Goal: Transaction & Acquisition: Purchase product/service

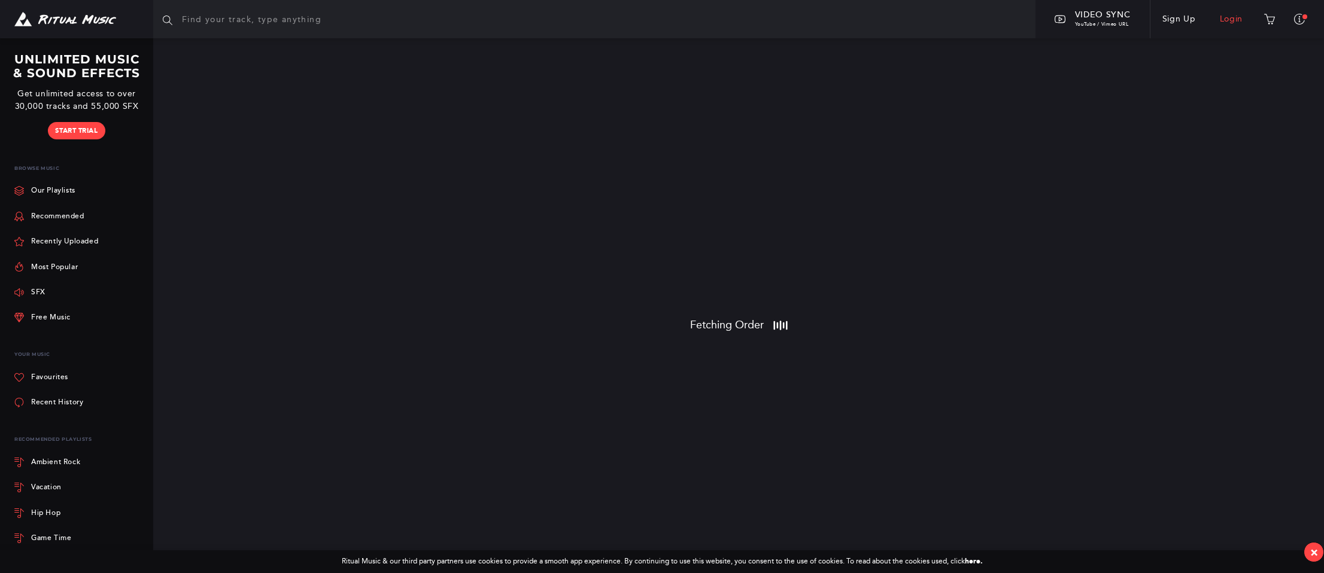
click at [1228, 18] on link "Login" at bounding box center [1231, 19] width 47 height 34
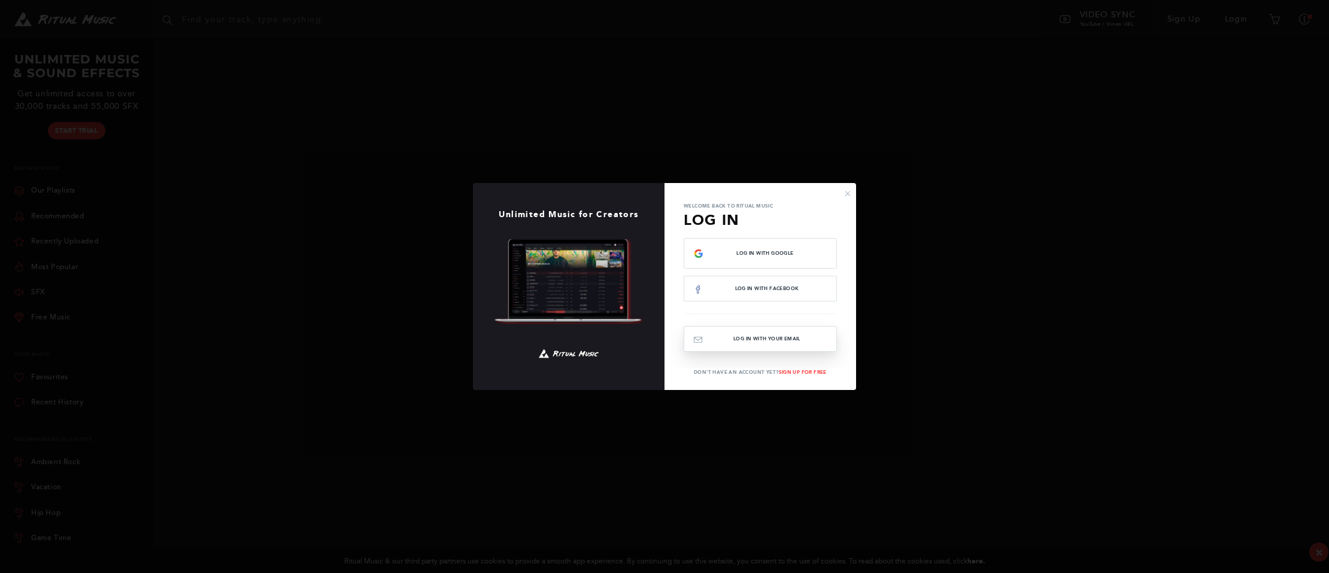
click at [770, 341] on button "Log In with your email" at bounding box center [760, 339] width 153 height 26
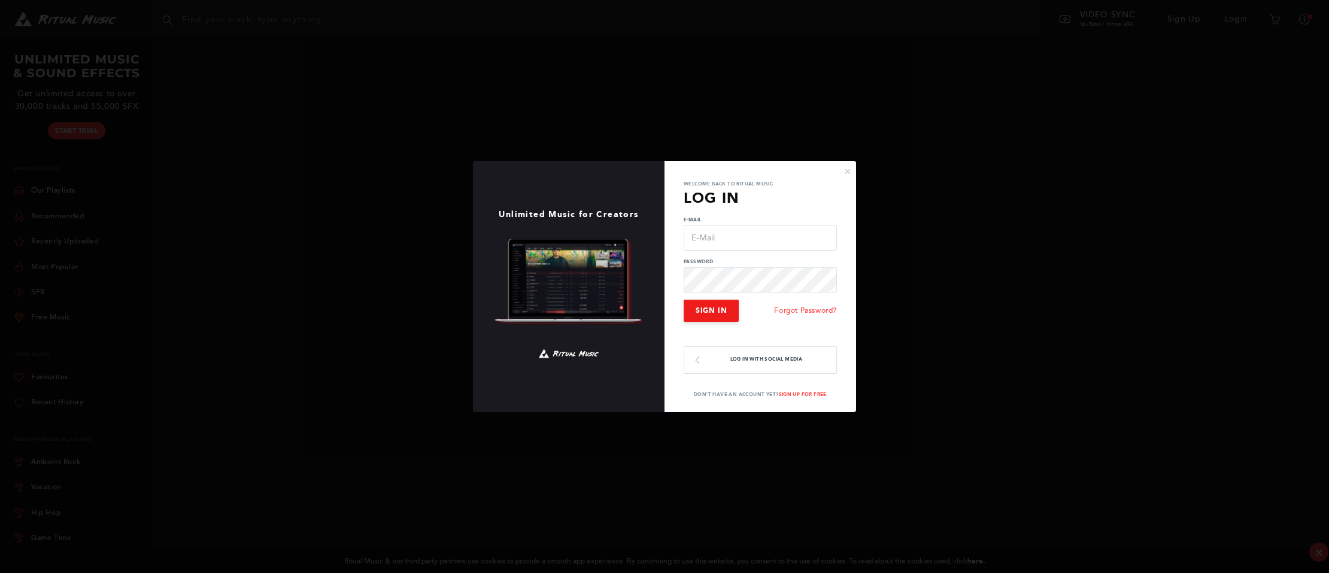
type input "[EMAIL_ADDRESS][DOMAIN_NAME]"
click at [715, 312] on span "Sign In" at bounding box center [710, 310] width 31 height 8
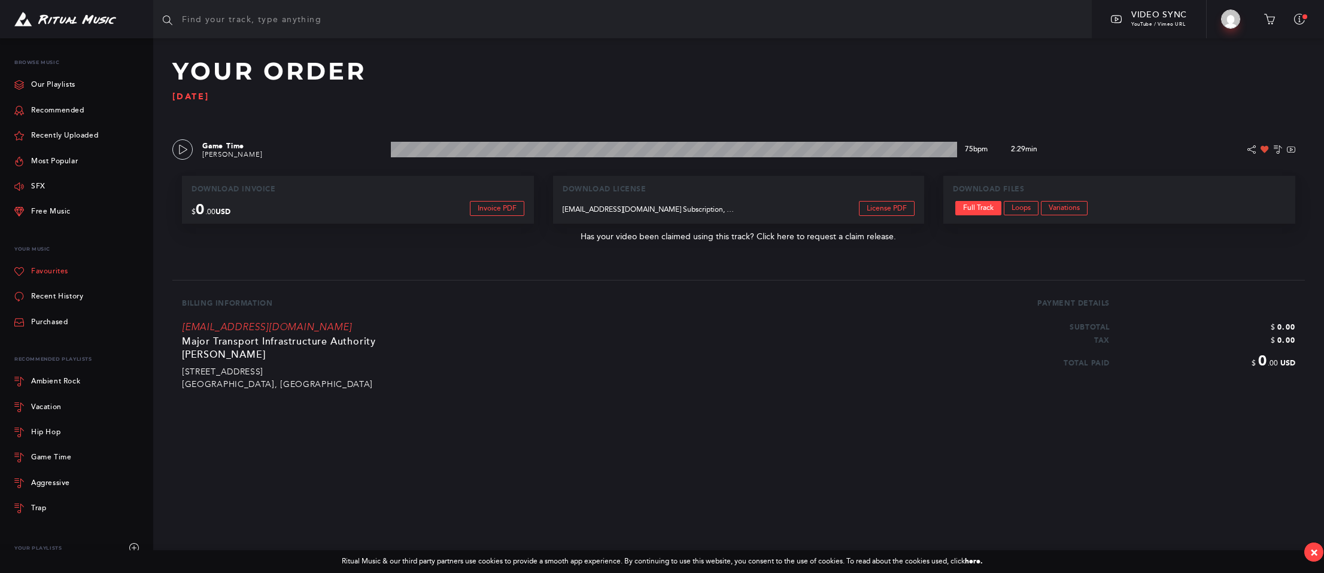
click at [56, 274] on link "Favourites" at bounding box center [41, 271] width 54 height 25
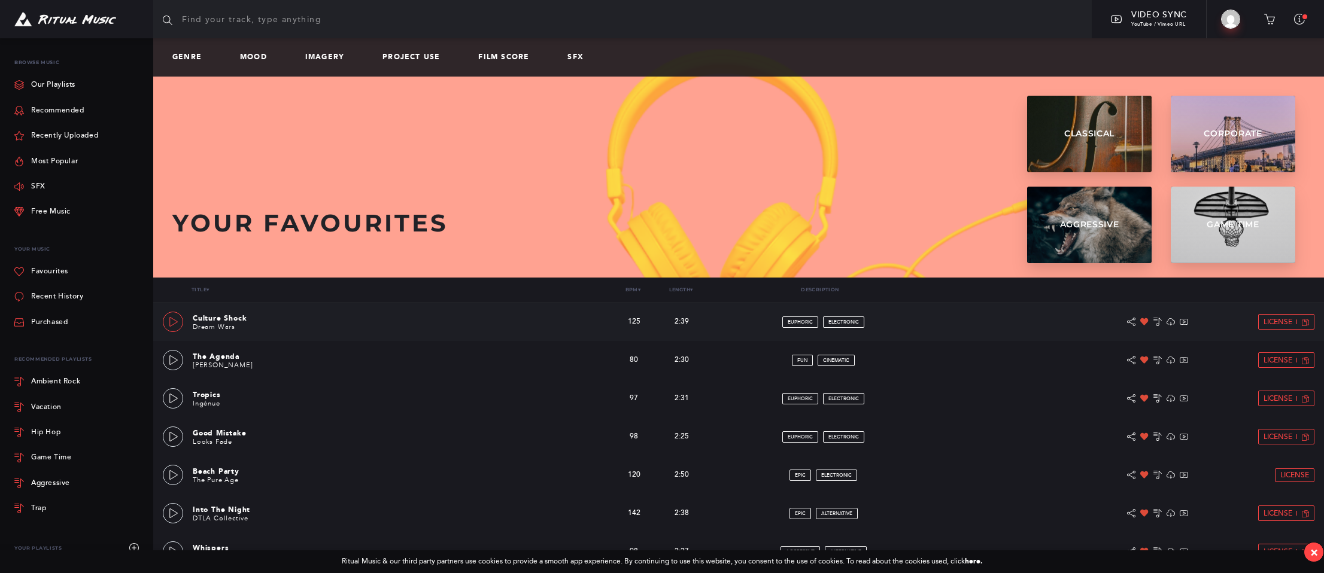
click at [171, 321] on icon at bounding box center [174, 322] width 10 height 10
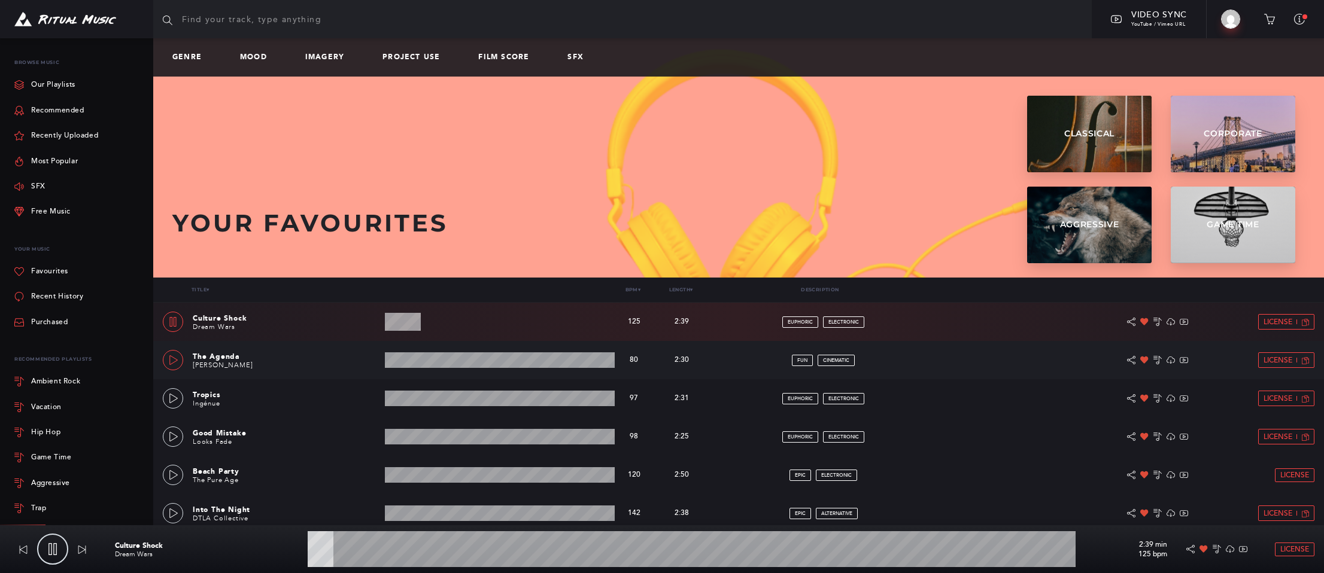
click at [173, 360] on icon at bounding box center [174, 361] width 10 height 10
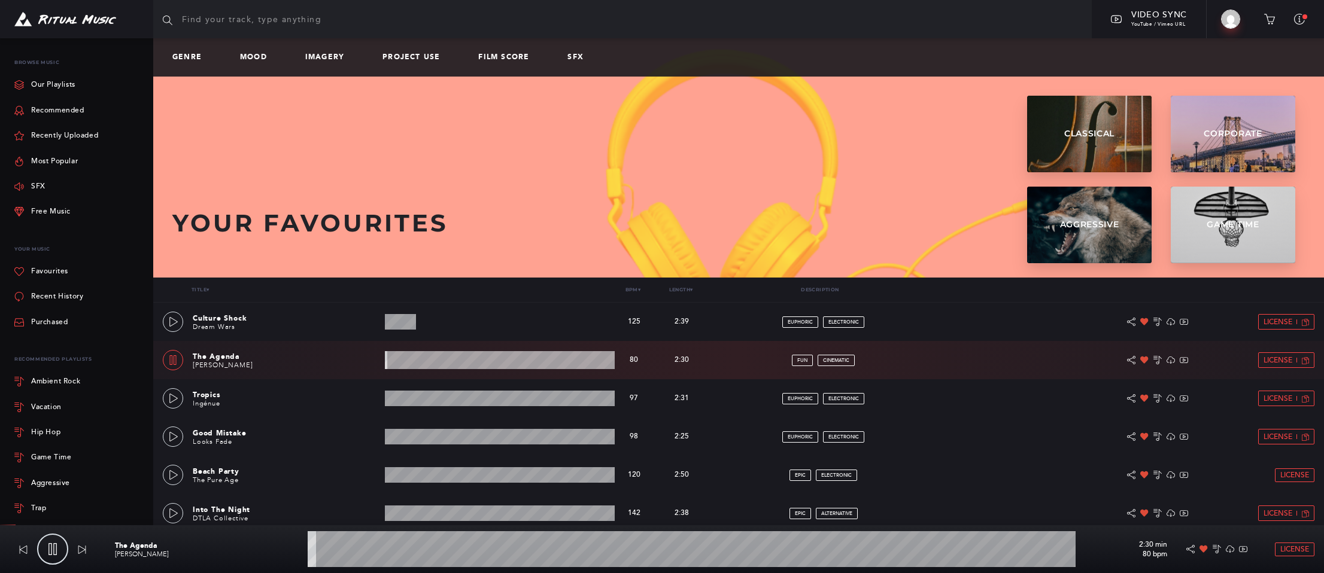
click at [447, 362] on wave at bounding box center [500, 360] width 230 height 18
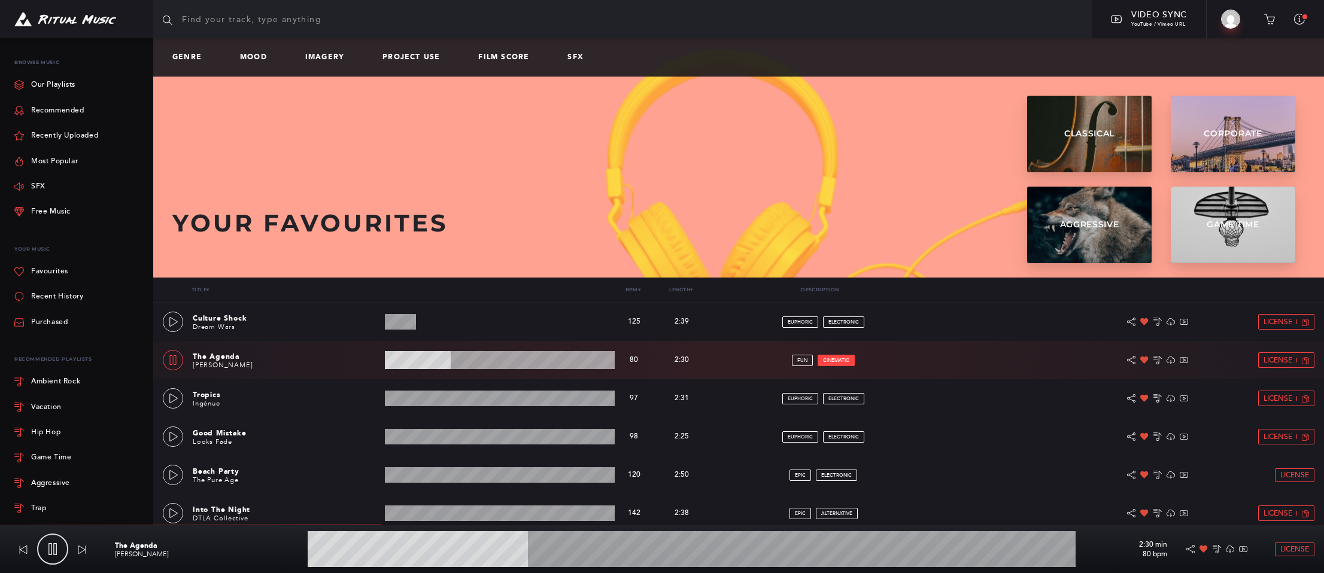
click at [840, 361] on span "cinematic" at bounding box center [836, 360] width 26 height 5
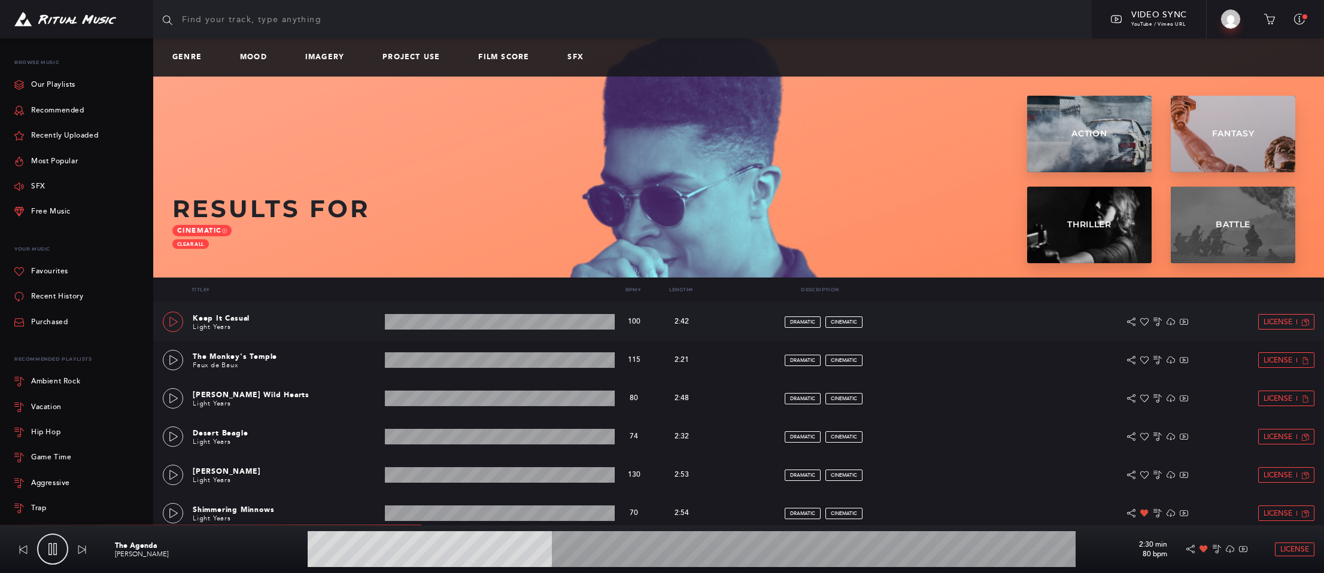
click at [171, 322] on icon at bounding box center [174, 322] width 10 height 10
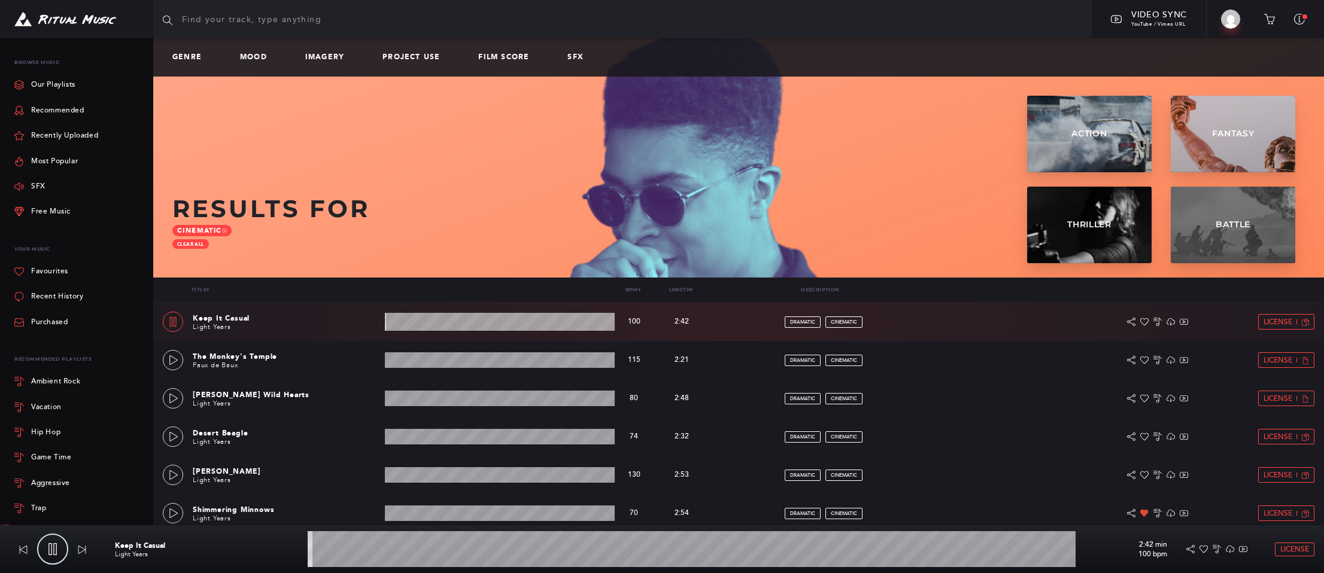
click at [456, 326] on wave at bounding box center [500, 322] width 230 height 18
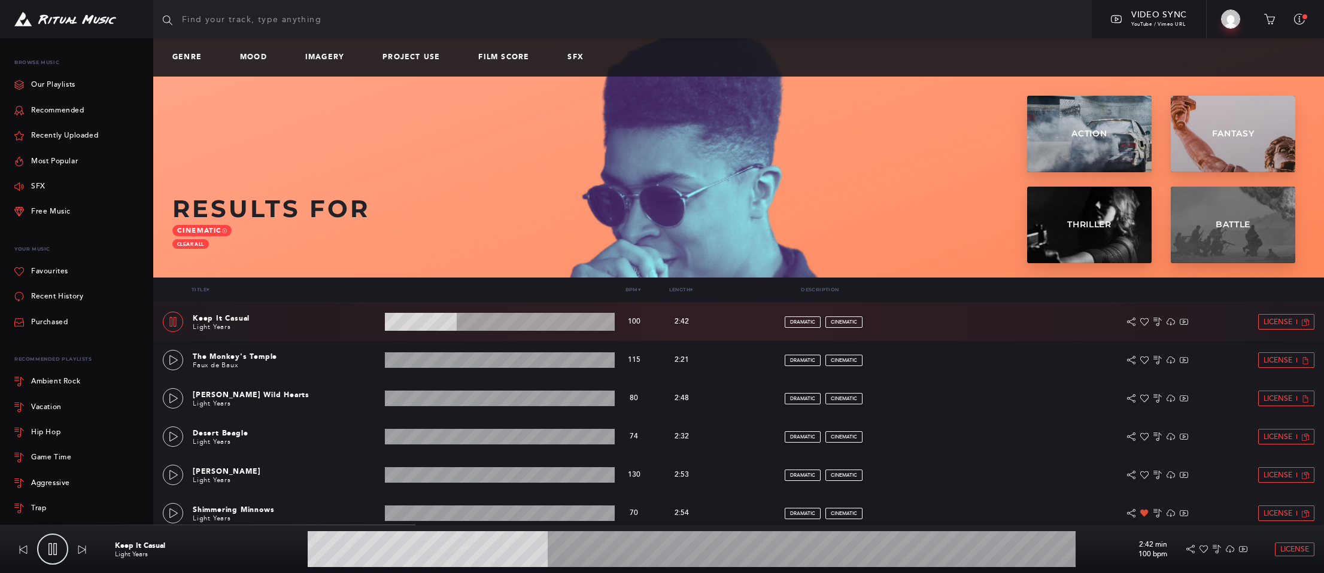
click at [485, 323] on wave at bounding box center [500, 322] width 230 height 18
drag, startPoint x: 169, startPoint y: 399, endPoint x: 197, endPoint y: 397, distance: 27.6
click at [170, 399] on icon at bounding box center [173, 399] width 8 height 10
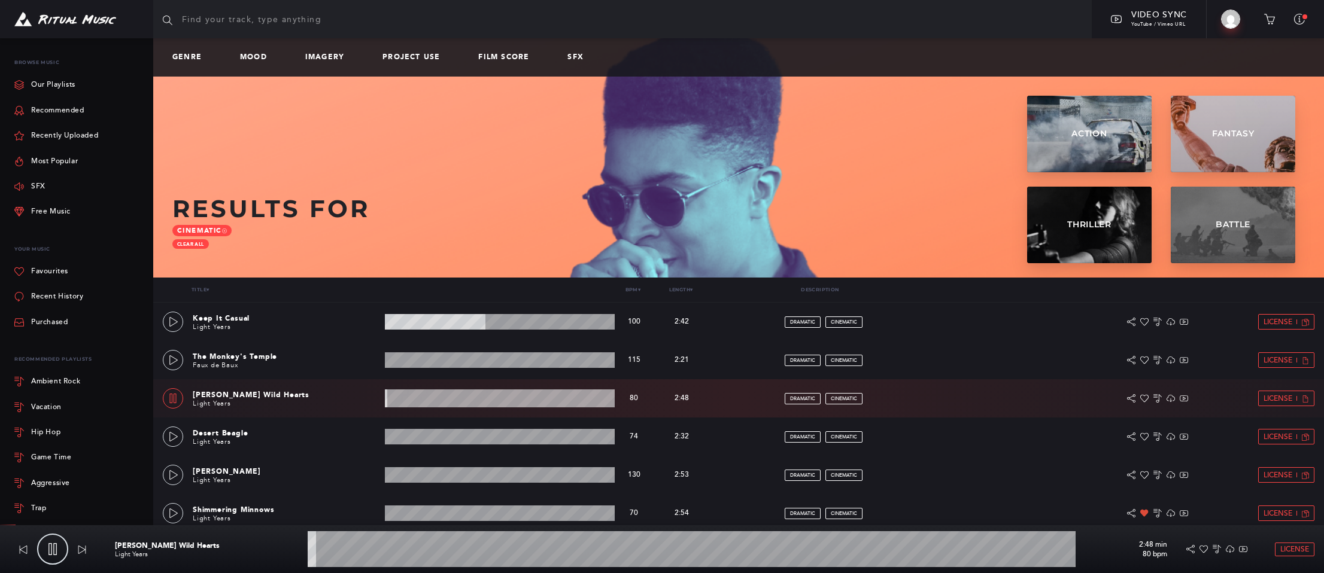
click at [427, 399] on wave at bounding box center [500, 399] width 230 height 18
click at [465, 402] on wave at bounding box center [500, 399] width 230 height 18
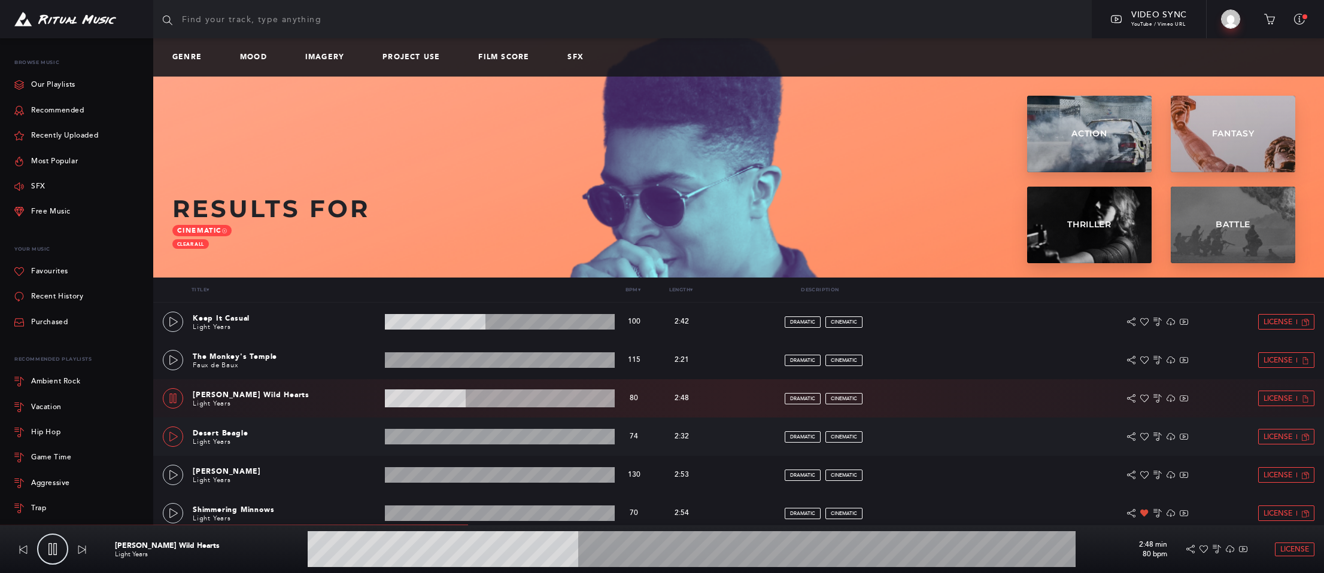
click at [169, 436] on icon at bounding box center [173, 437] width 8 height 10
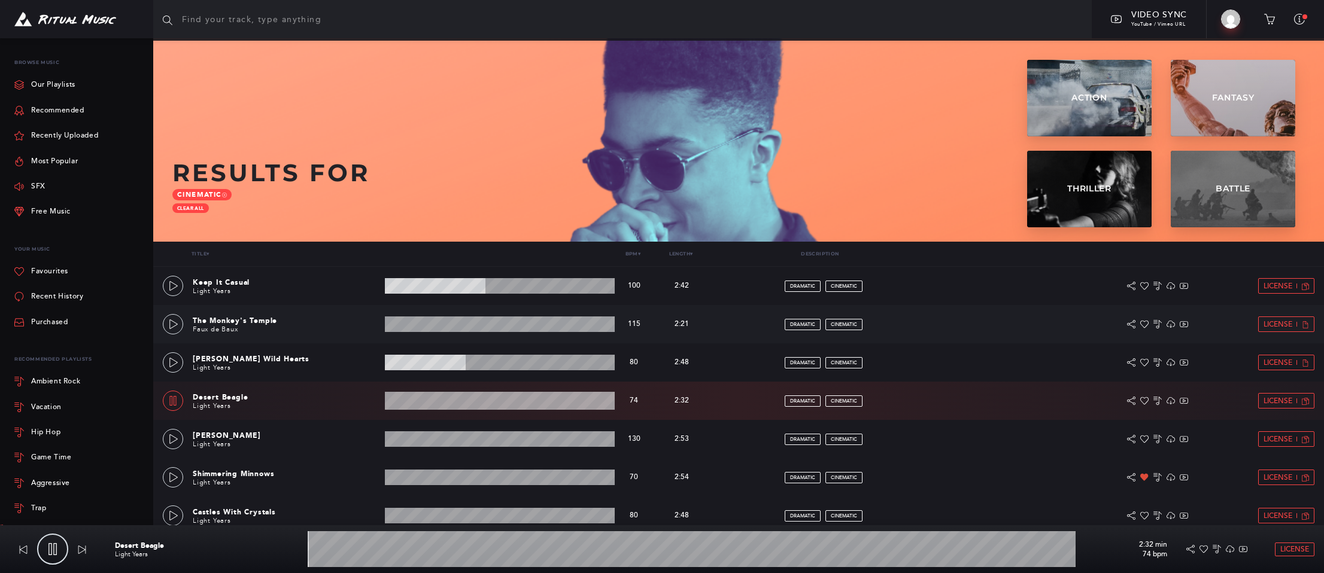
scroll to position [38, 0]
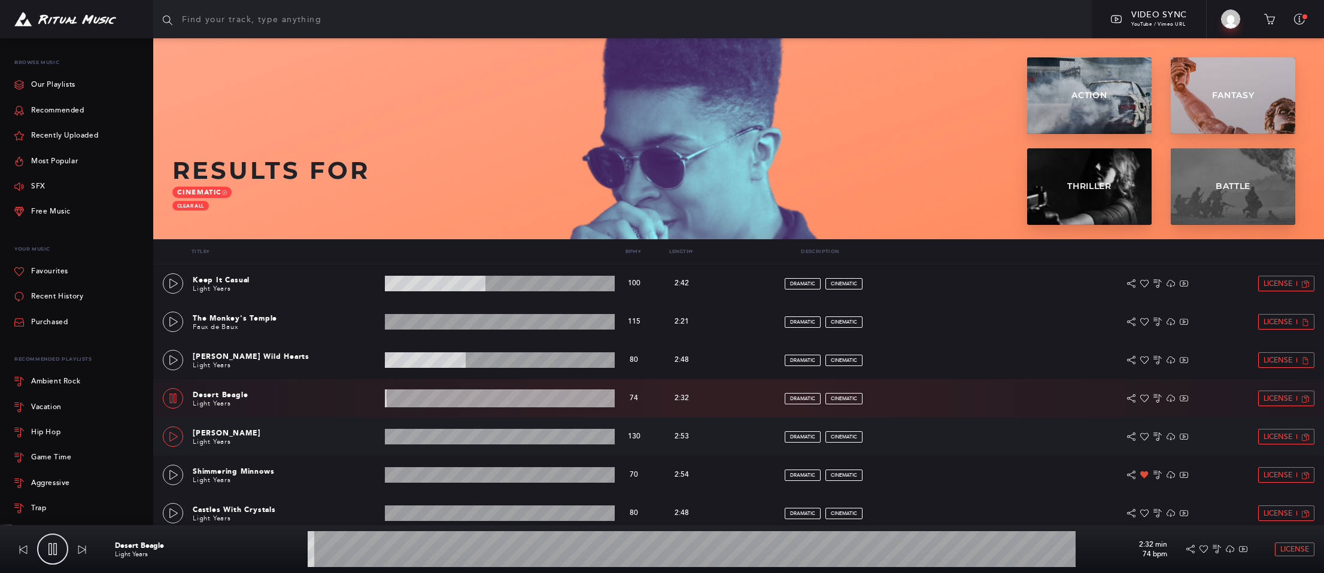
click at [175, 435] on icon at bounding box center [173, 437] width 8 height 10
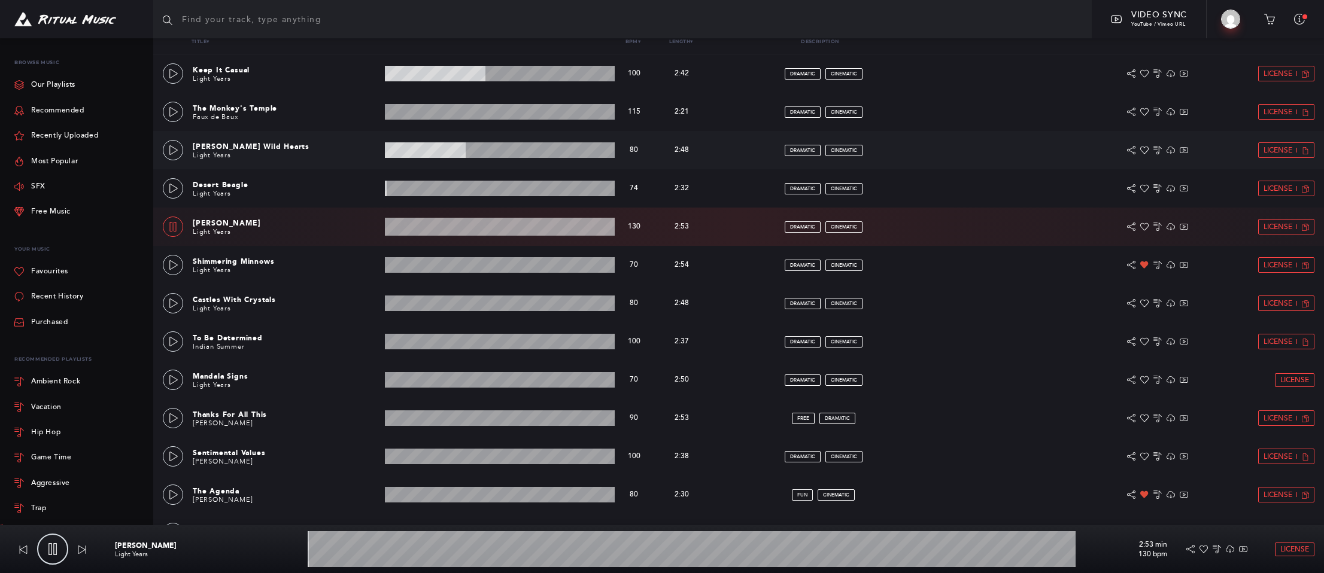
scroll to position [257, 0]
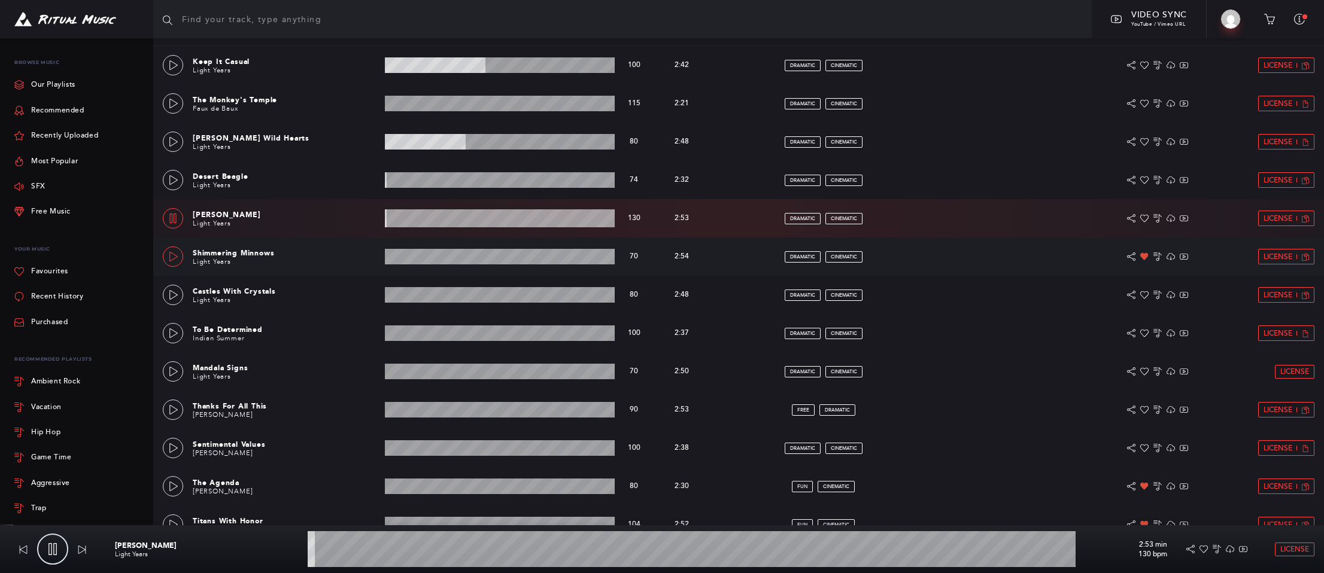
click at [170, 259] on icon at bounding box center [174, 257] width 10 height 10
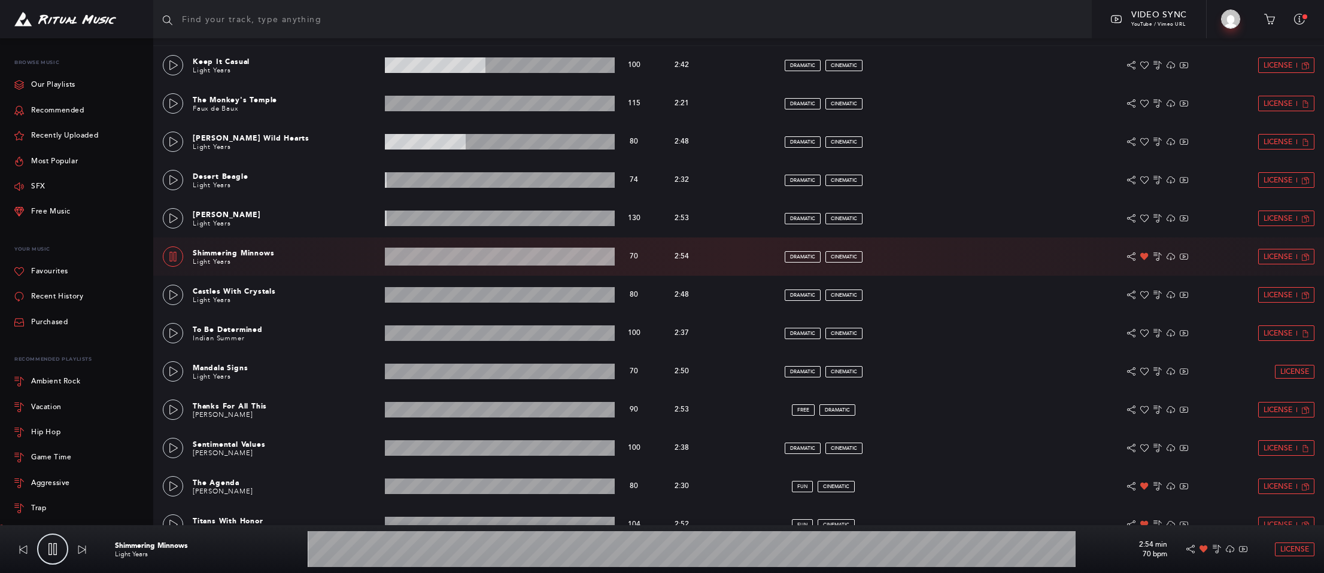
click at [446, 259] on wave at bounding box center [500, 257] width 230 height 18
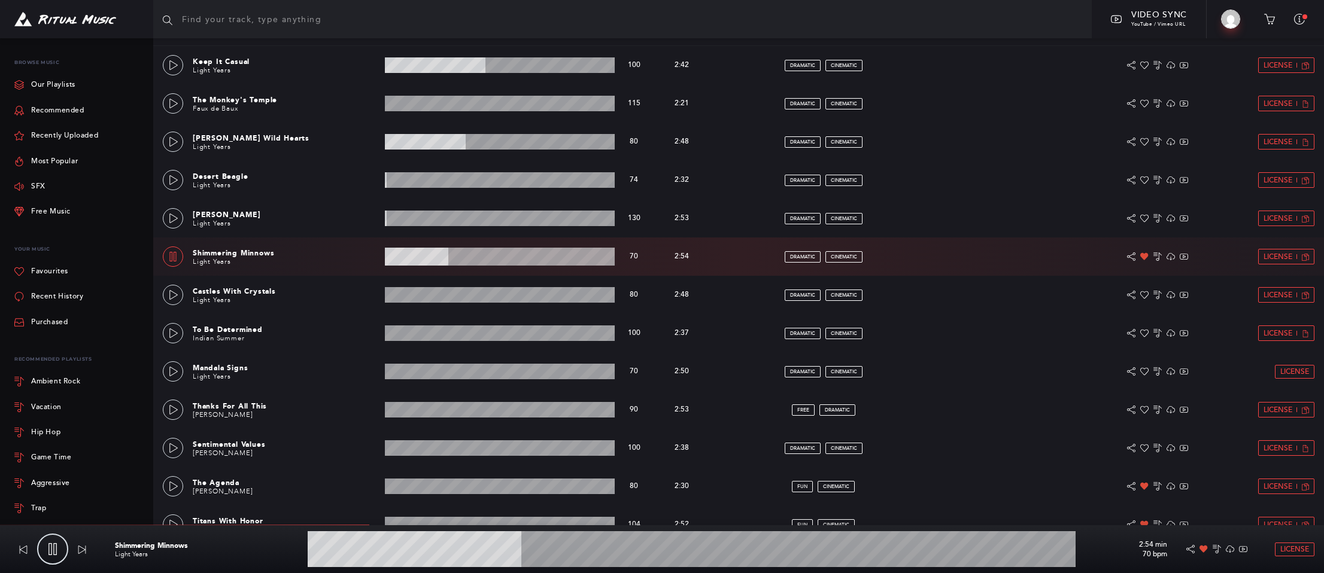
click at [481, 259] on wave at bounding box center [500, 257] width 230 height 18
click at [168, 332] on div at bounding box center [173, 334] width 10 height 8
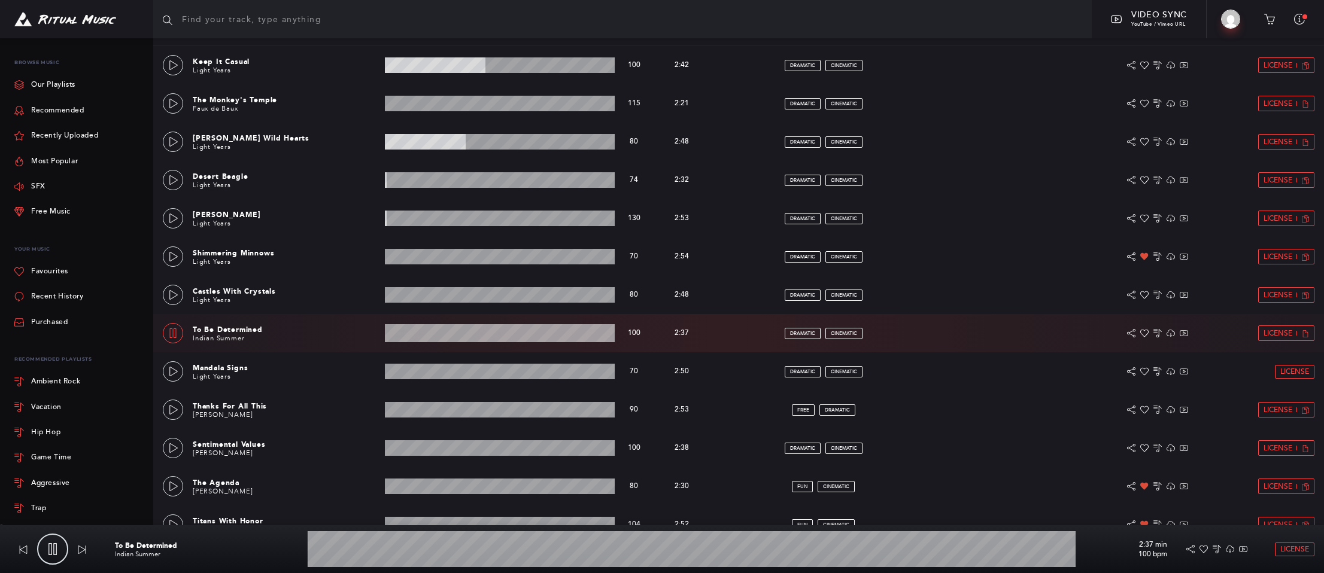
click at [455, 338] on wave at bounding box center [500, 333] width 230 height 18
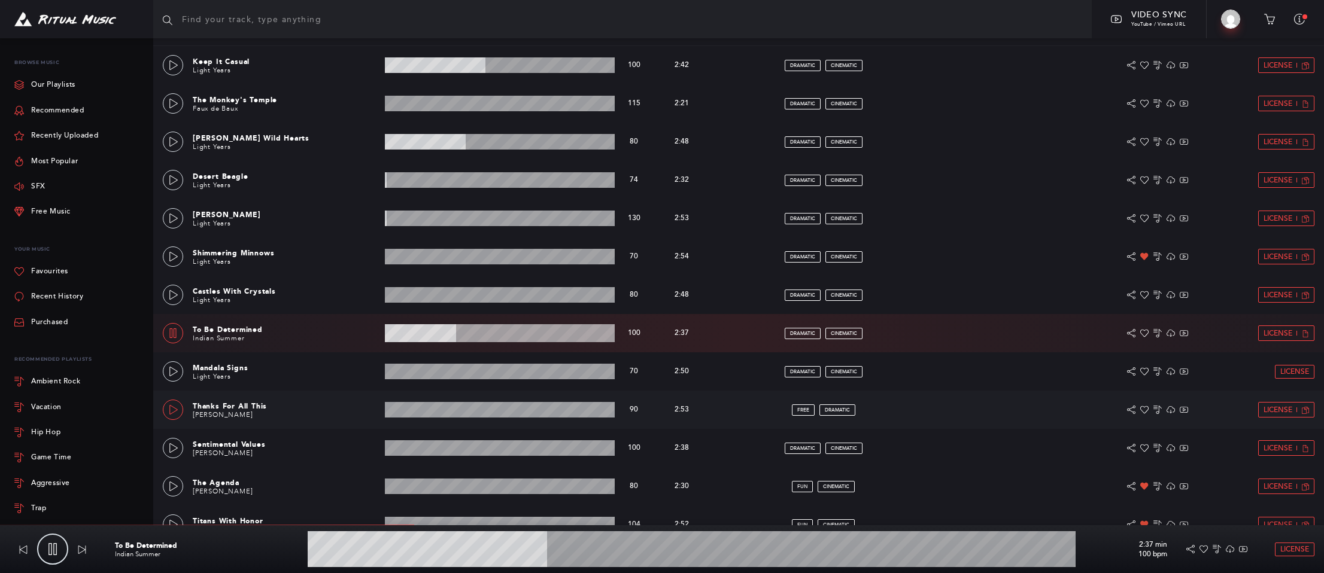
click at [171, 409] on icon at bounding box center [174, 410] width 10 height 10
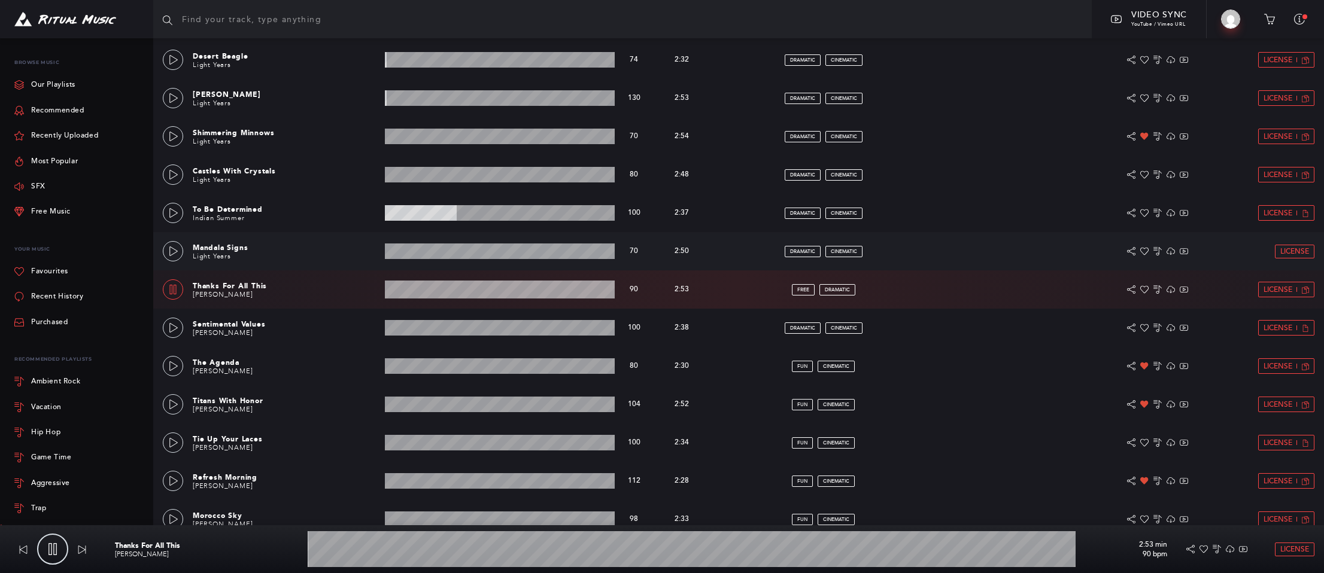
scroll to position [382, 0]
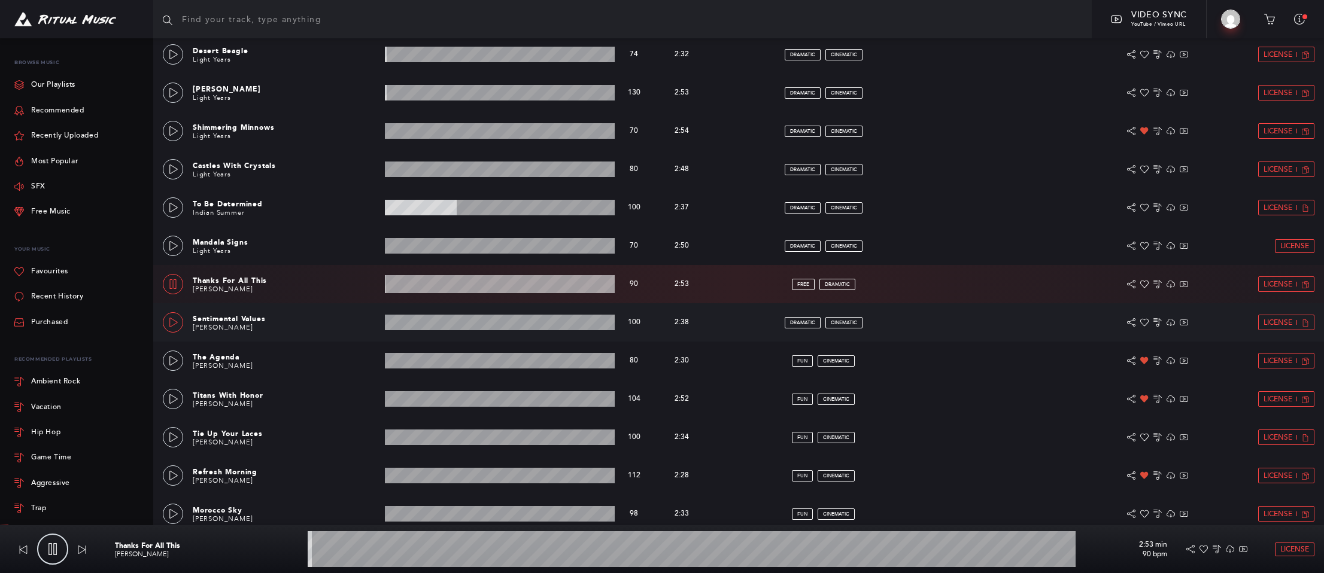
click at [174, 321] on icon at bounding box center [174, 323] width 10 height 10
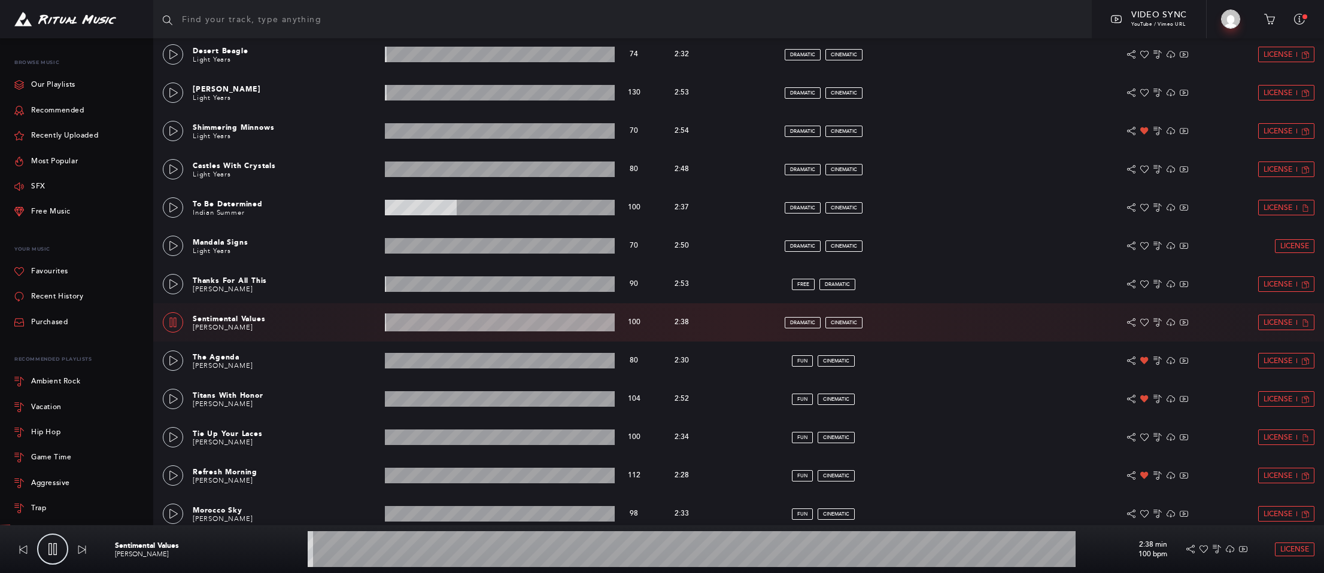
click at [461, 324] on wave at bounding box center [500, 323] width 230 height 18
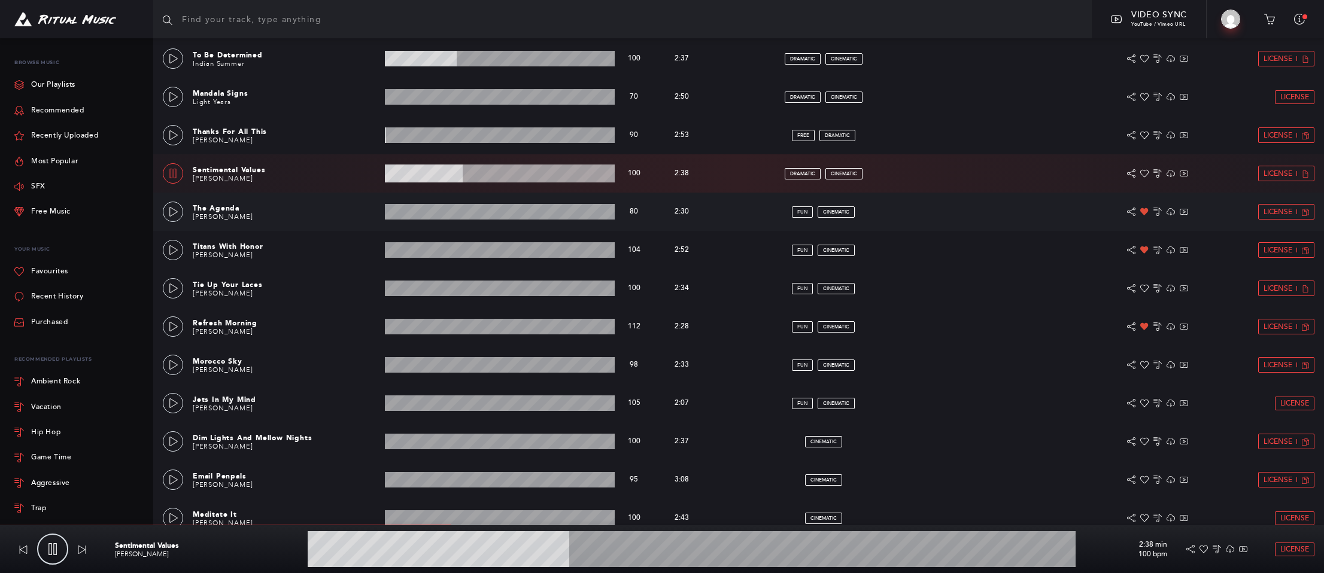
scroll to position [606, 0]
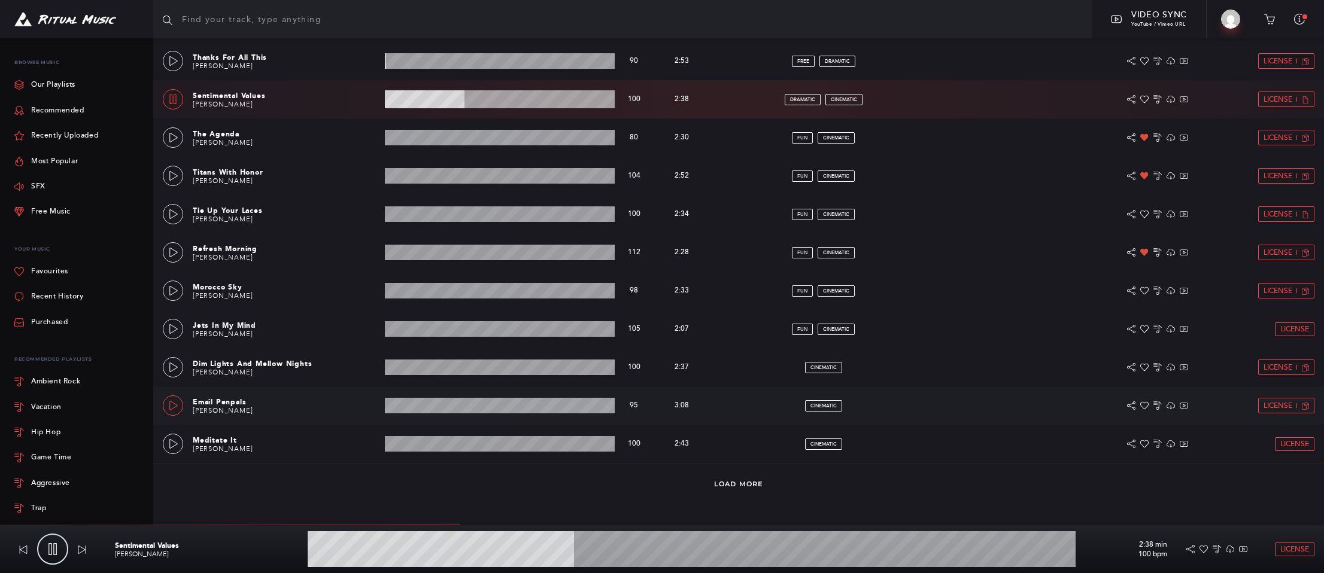
click at [177, 406] on icon at bounding box center [174, 406] width 10 height 10
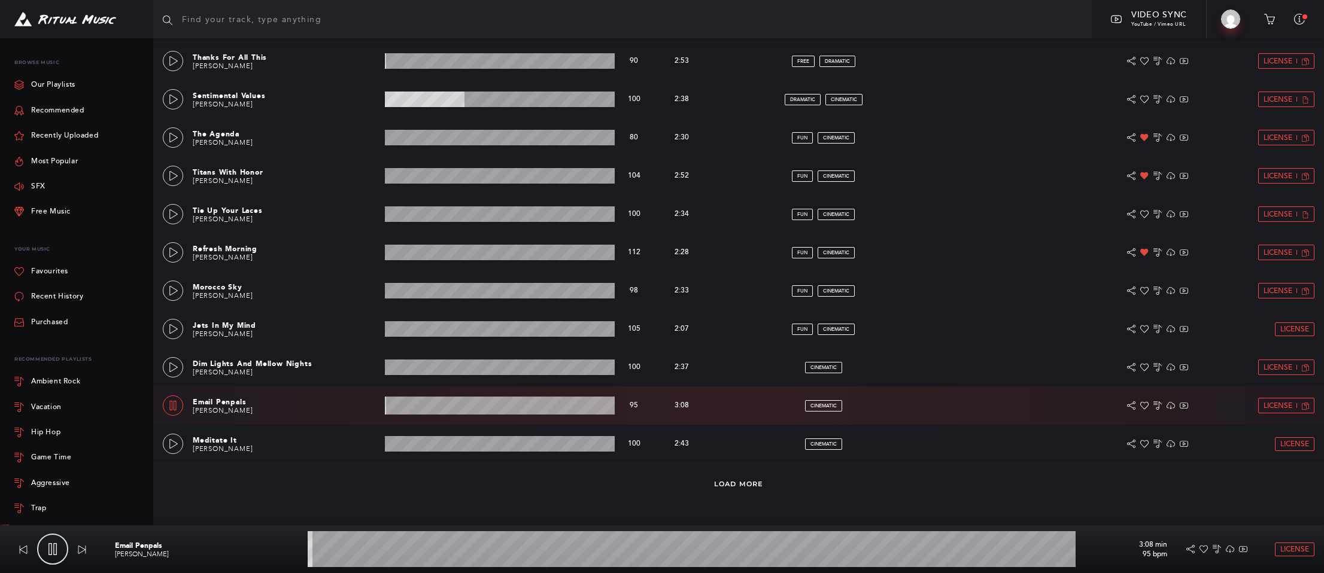
click at [437, 408] on wave at bounding box center [500, 406] width 230 height 18
click at [470, 406] on wave at bounding box center [500, 406] width 230 height 18
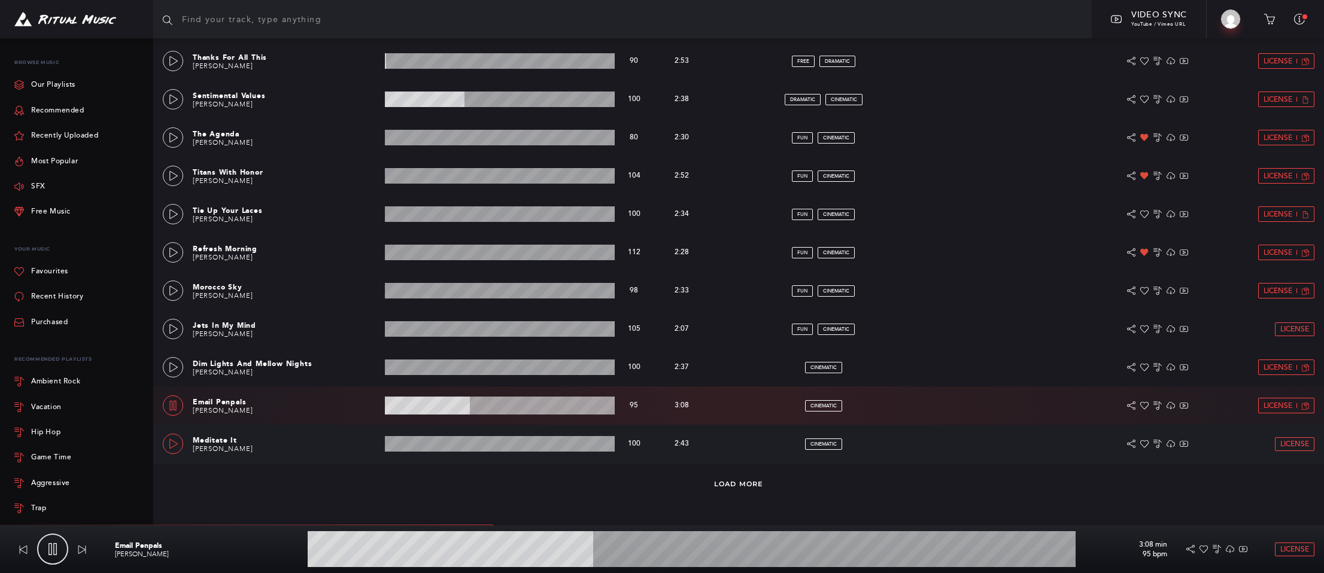
click at [169, 447] on icon at bounding box center [173, 444] width 8 height 10
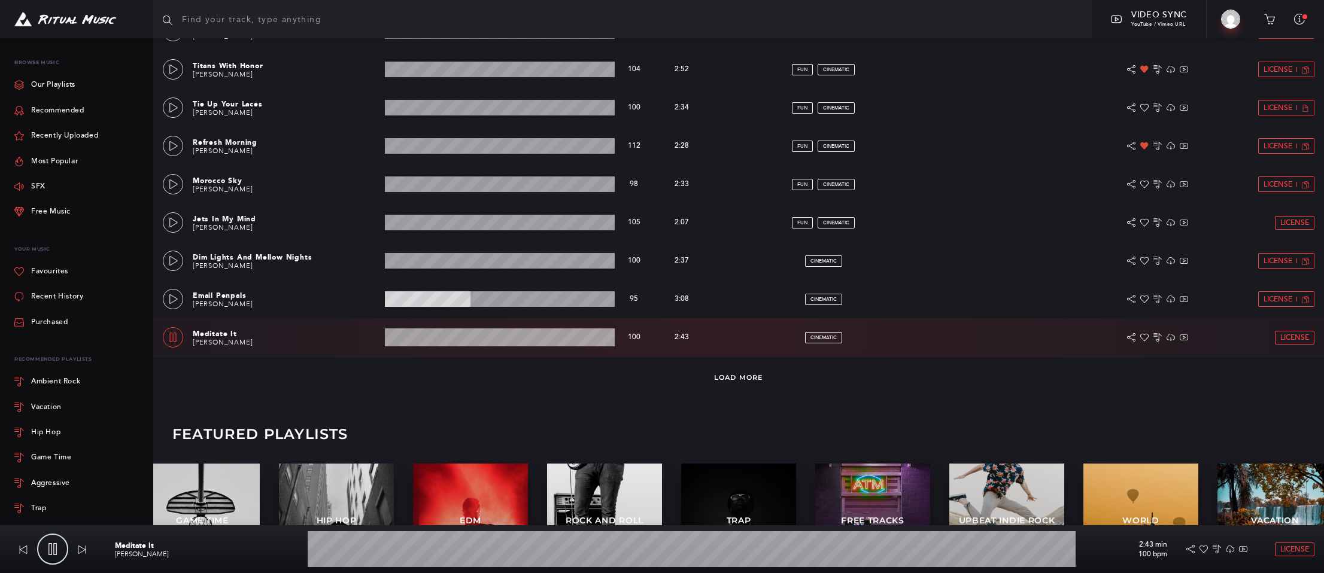
scroll to position [713, 0]
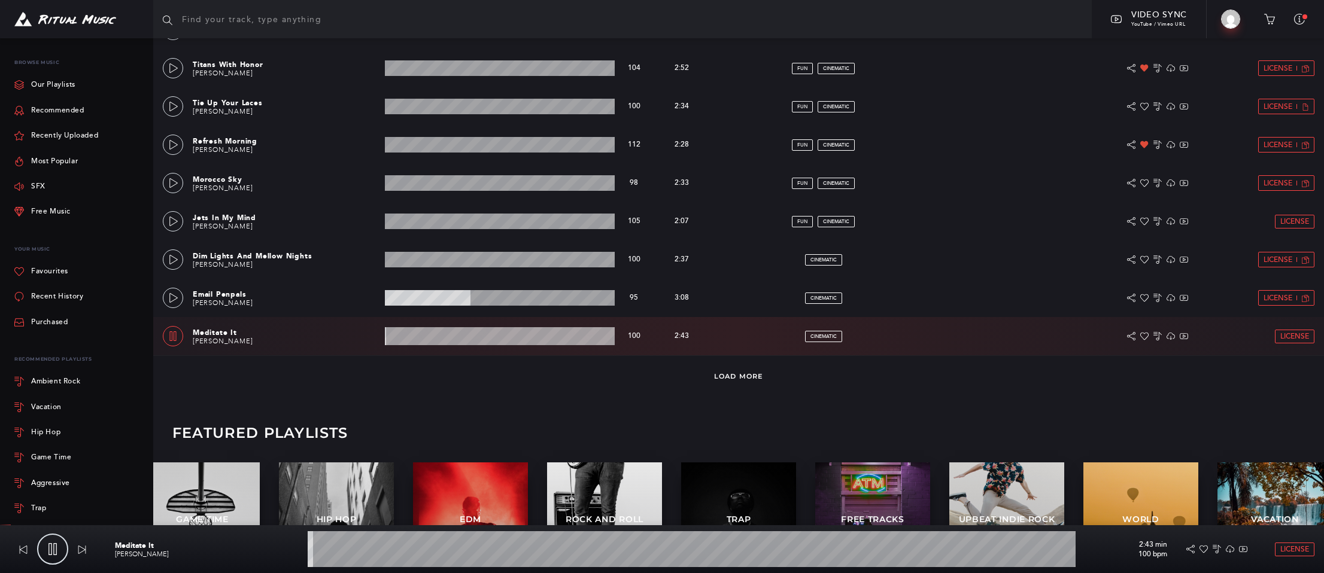
click at [454, 339] on wave at bounding box center [500, 336] width 230 height 18
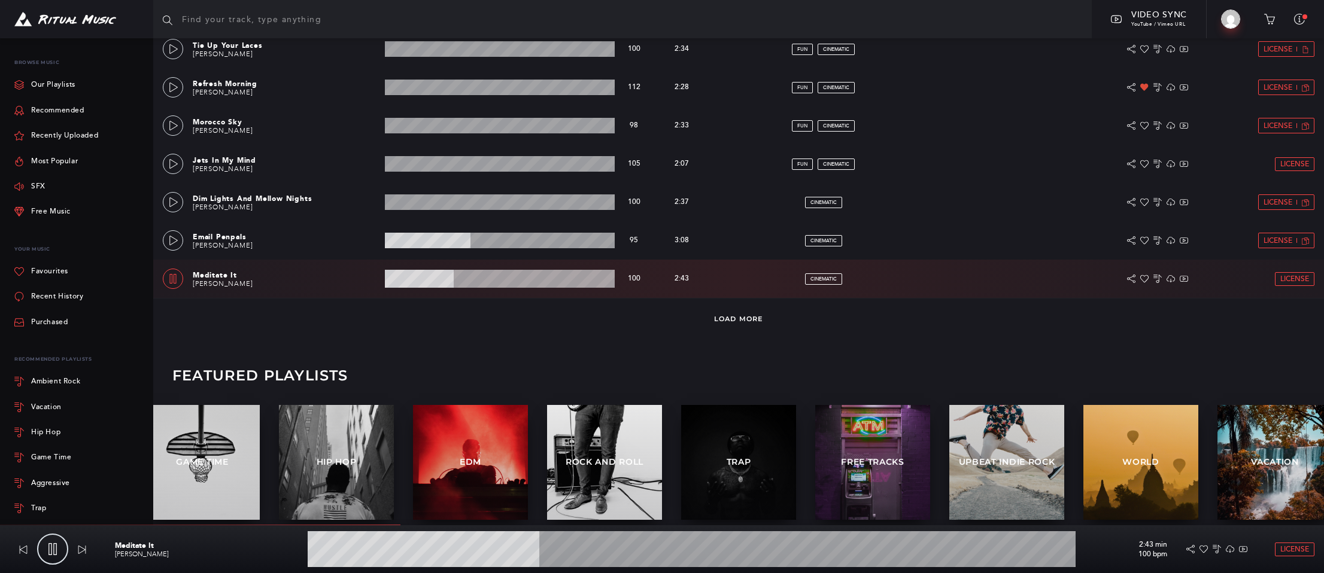
scroll to position [784, 0]
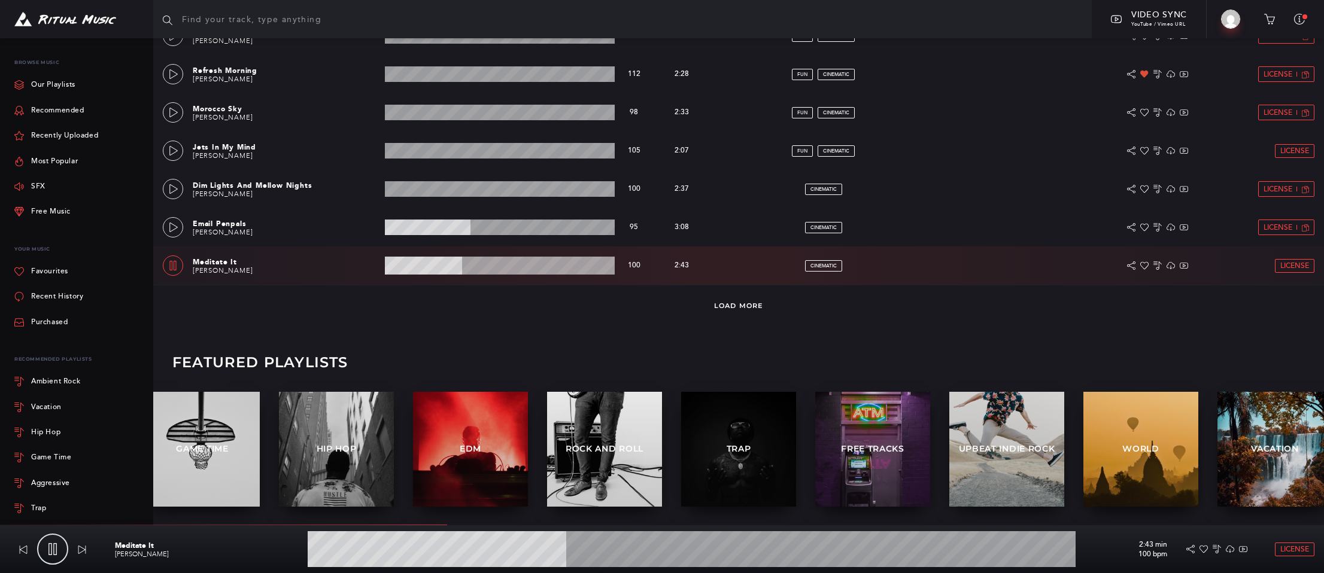
click at [211, 452] on div at bounding box center [202, 461] width 77 height 29
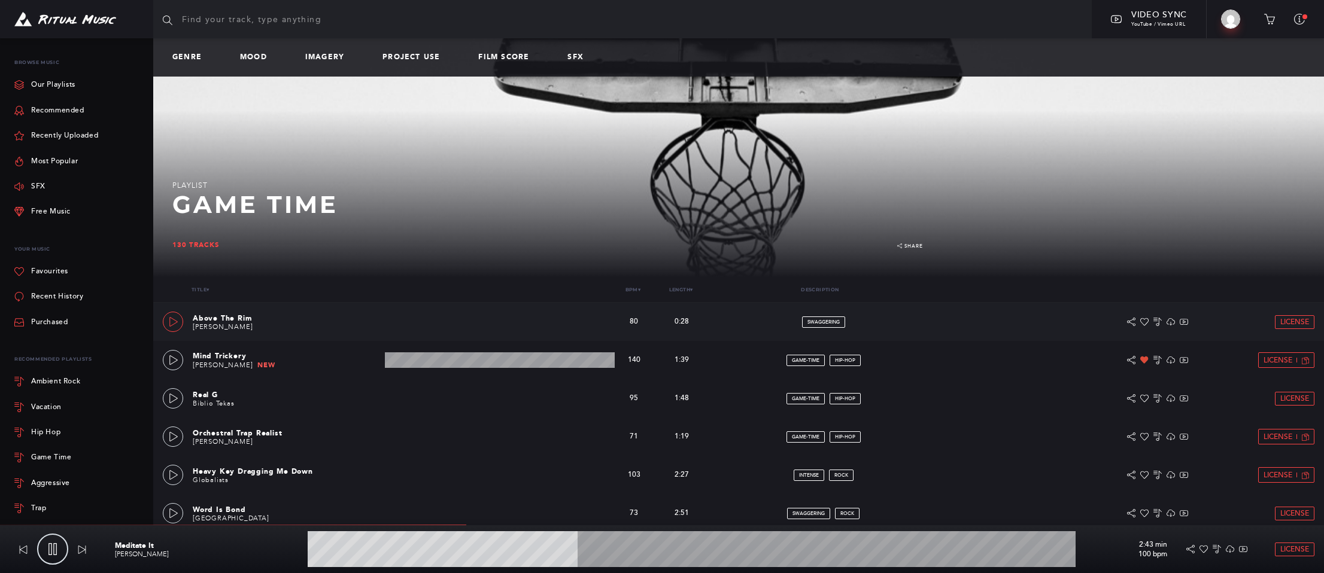
click at [173, 321] on icon at bounding box center [174, 322] width 10 height 10
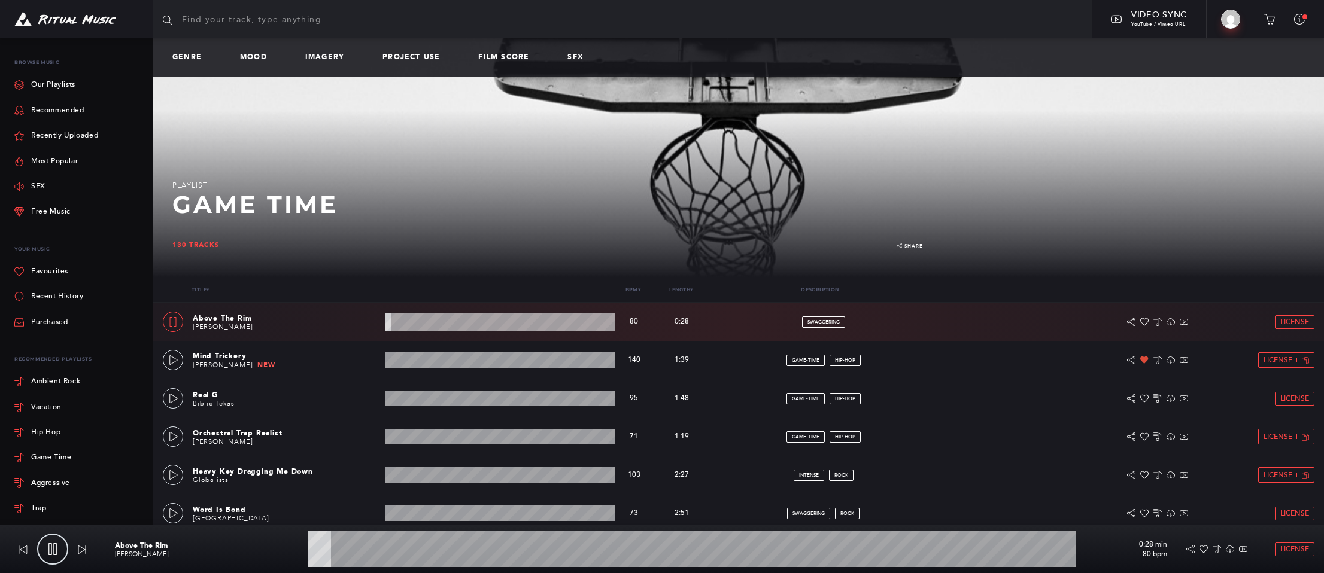
click at [423, 324] on wave at bounding box center [500, 322] width 230 height 18
click at [172, 360] on icon at bounding box center [174, 361] width 10 height 10
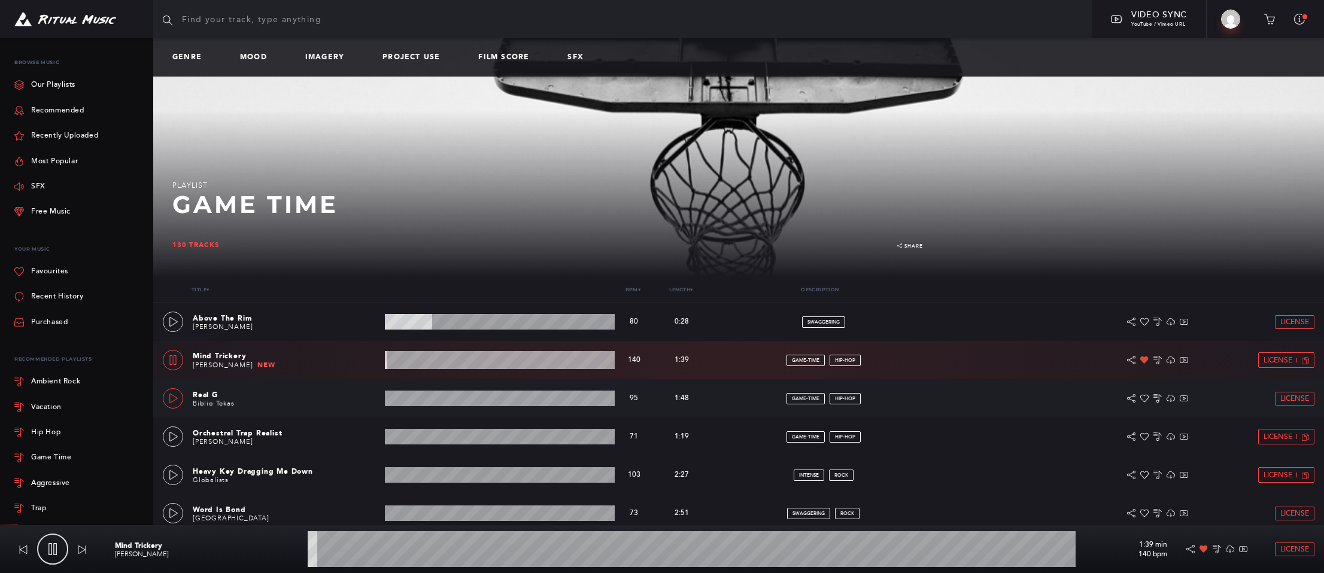
click at [169, 400] on icon at bounding box center [174, 399] width 10 height 10
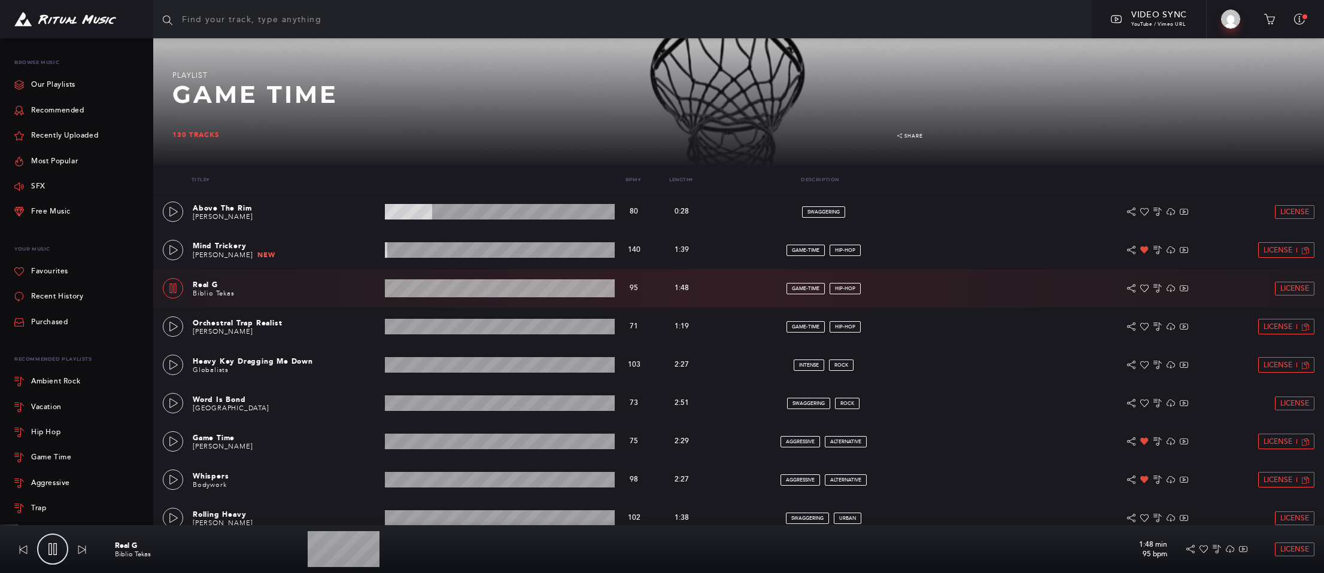
scroll to position [111, 0]
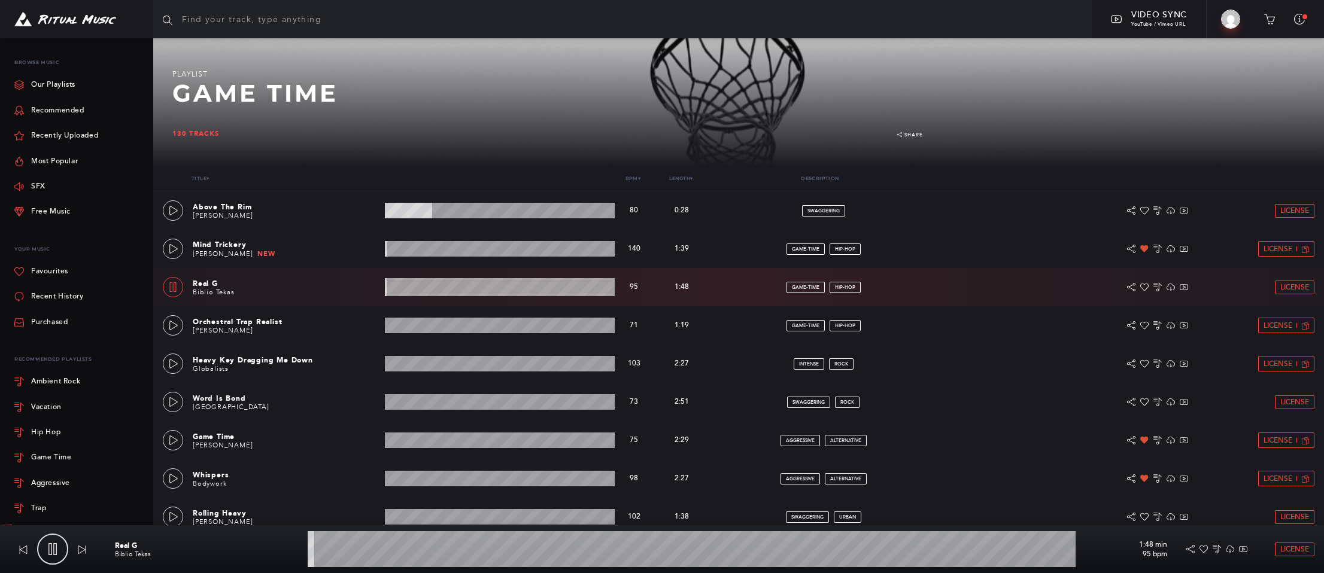
click at [435, 290] on wave at bounding box center [500, 287] width 230 height 18
click at [169, 364] on icon at bounding box center [173, 364] width 8 height 10
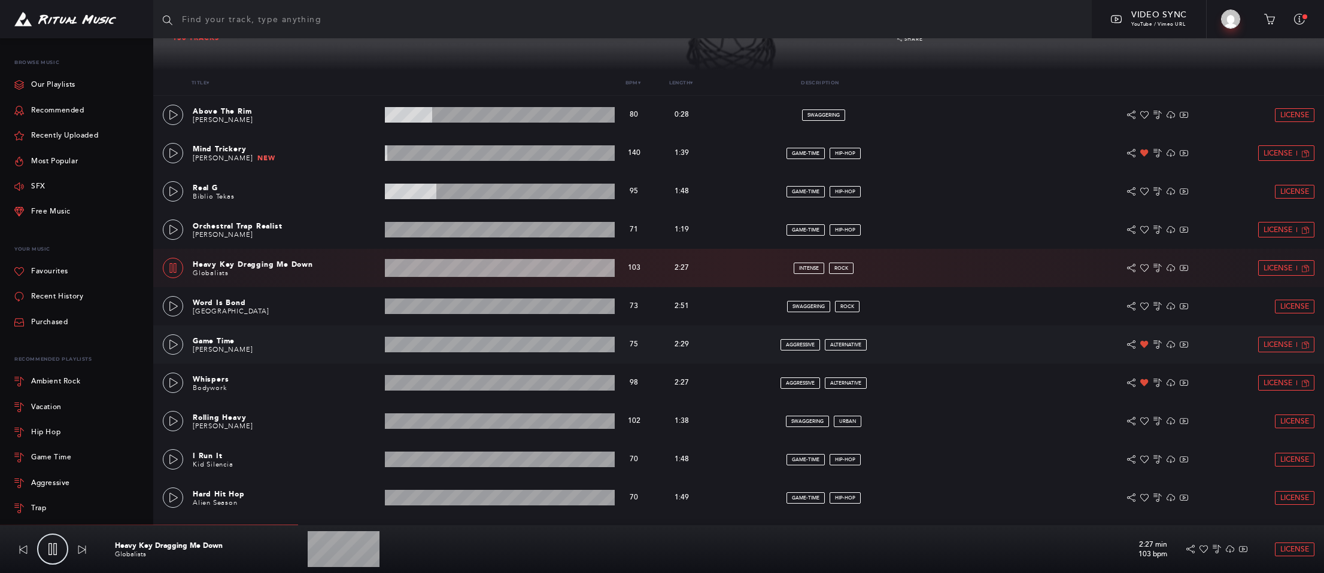
scroll to position [208, 0]
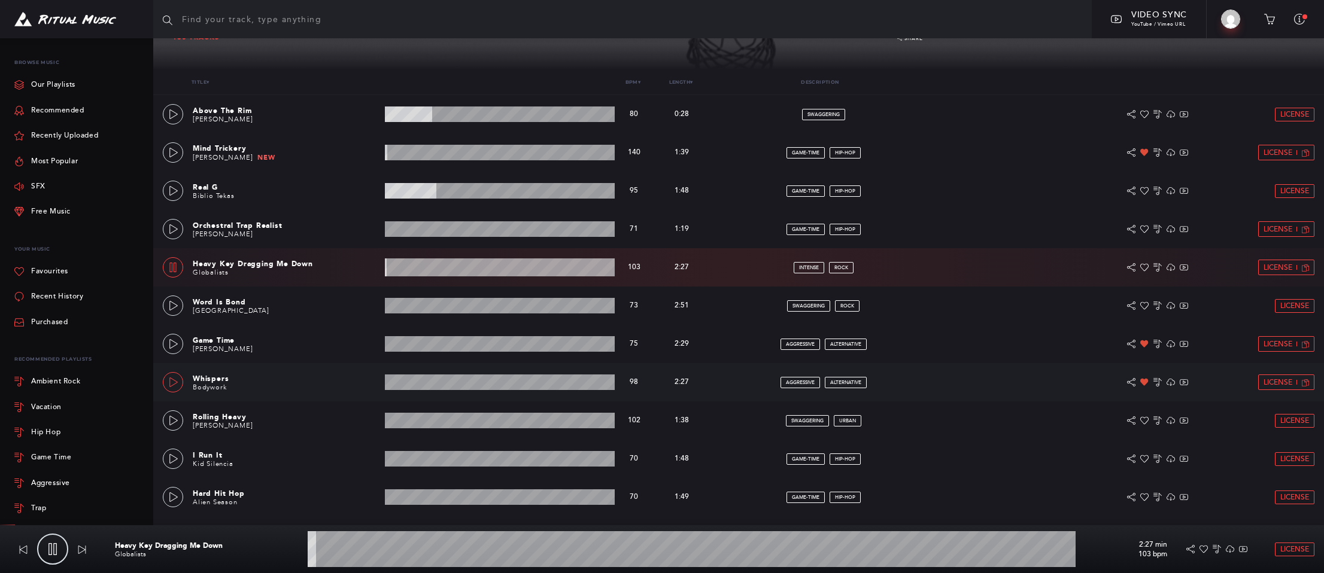
click at [175, 379] on icon at bounding box center [174, 383] width 10 height 10
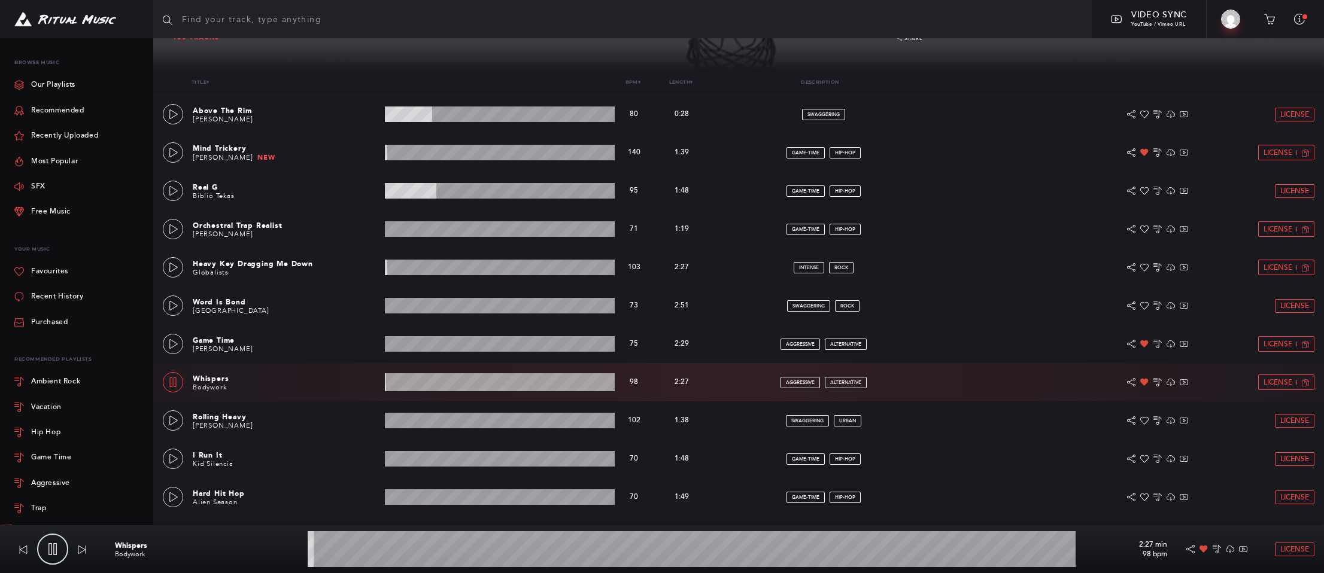
click at [438, 384] on wave at bounding box center [500, 382] width 230 height 18
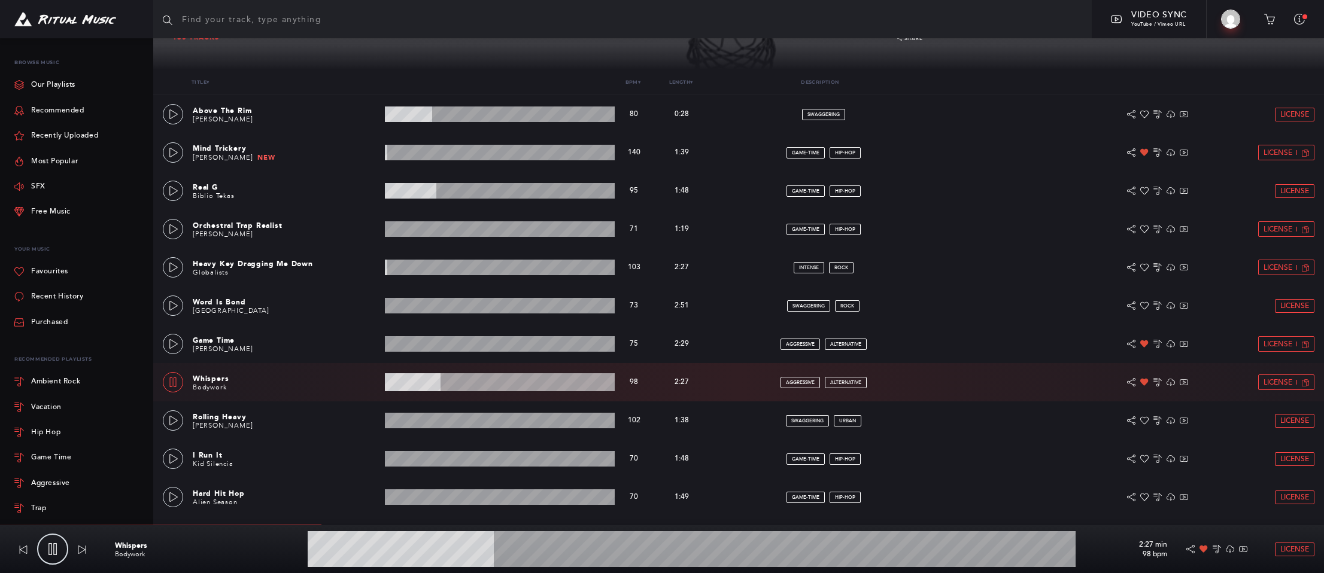
click at [492, 385] on wave at bounding box center [500, 382] width 230 height 18
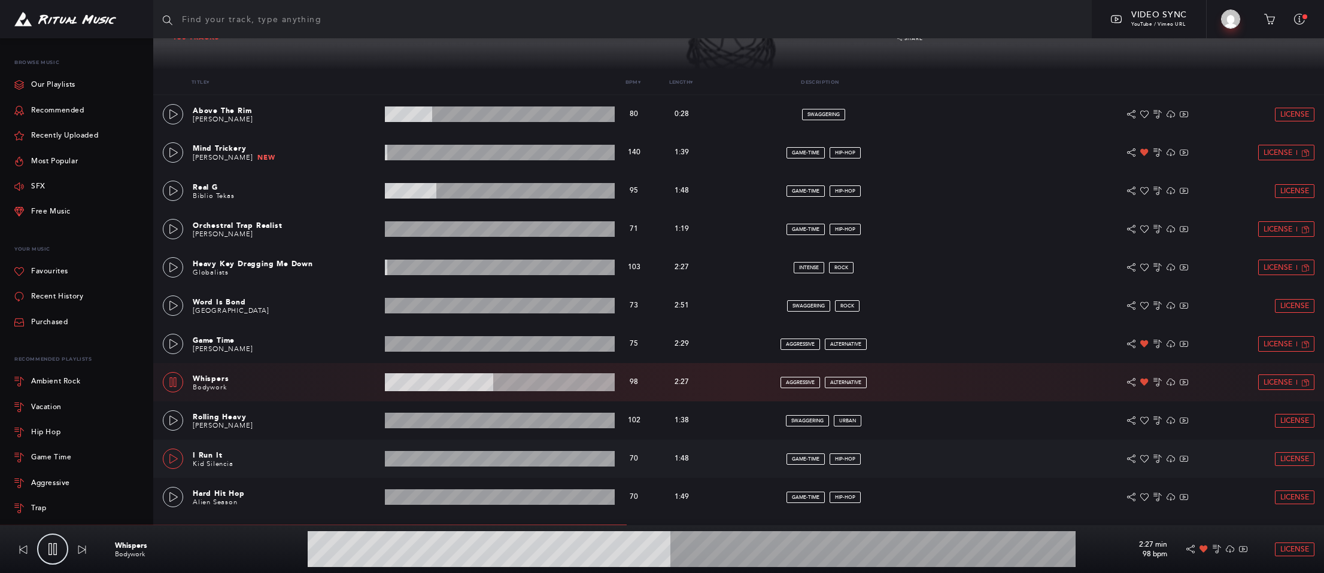
click at [174, 457] on icon at bounding box center [174, 459] width 10 height 10
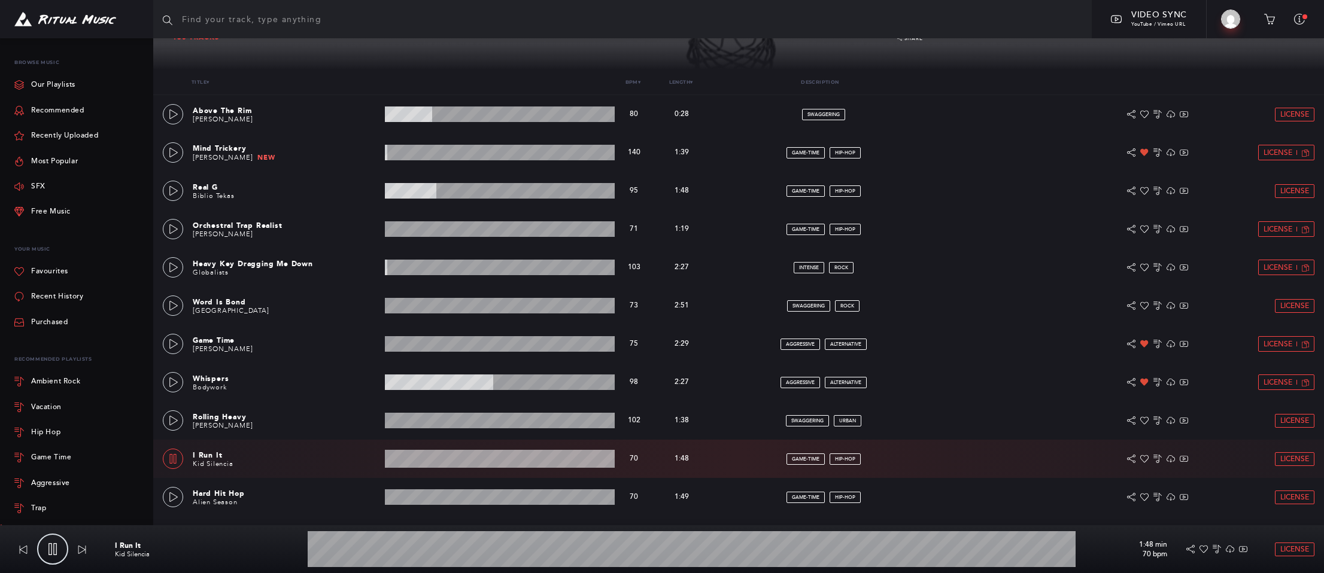
click at [446, 462] on wave at bounding box center [500, 459] width 230 height 18
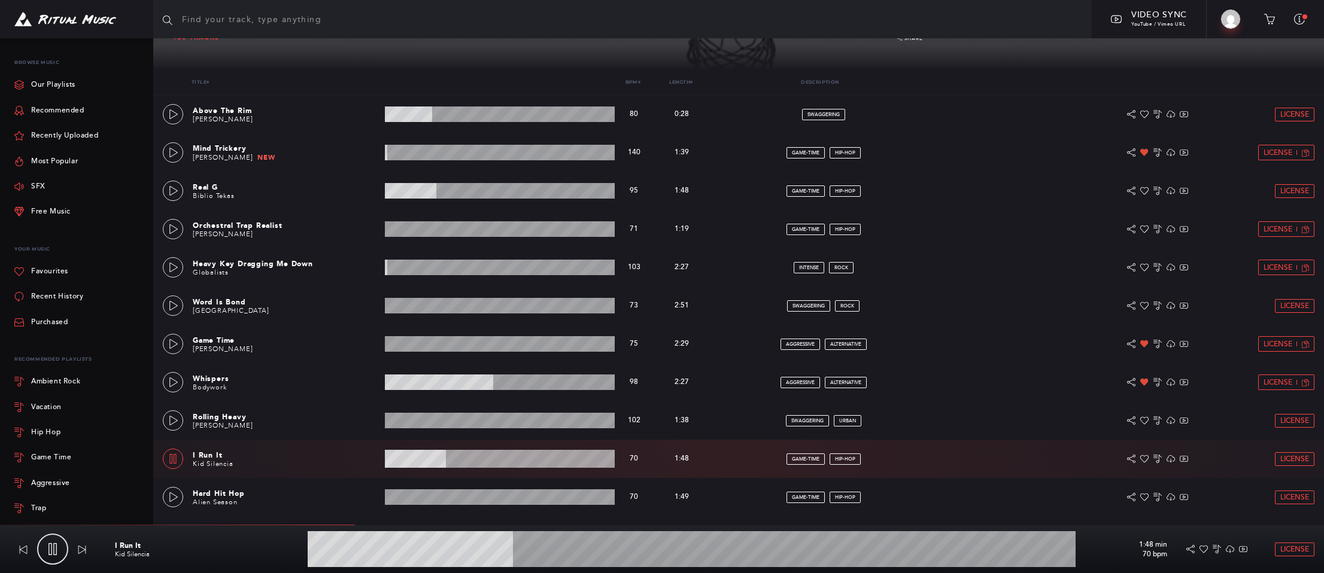
click at [499, 461] on wave at bounding box center [500, 459] width 230 height 18
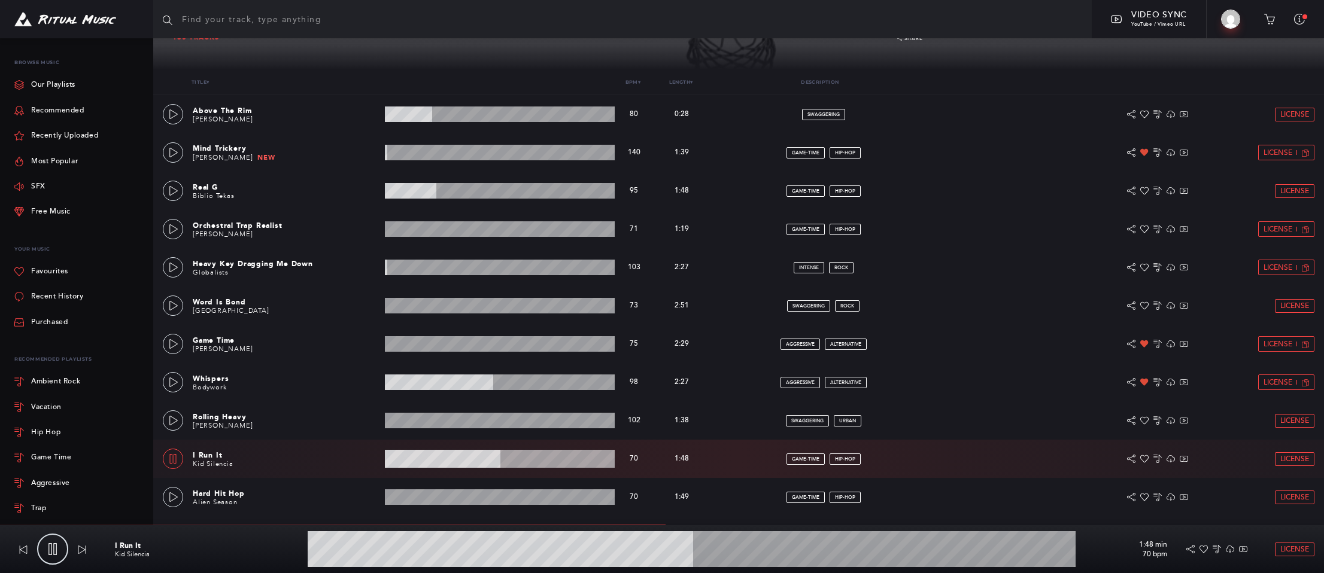
click at [174, 461] on icon at bounding box center [173, 459] width 10 height 10
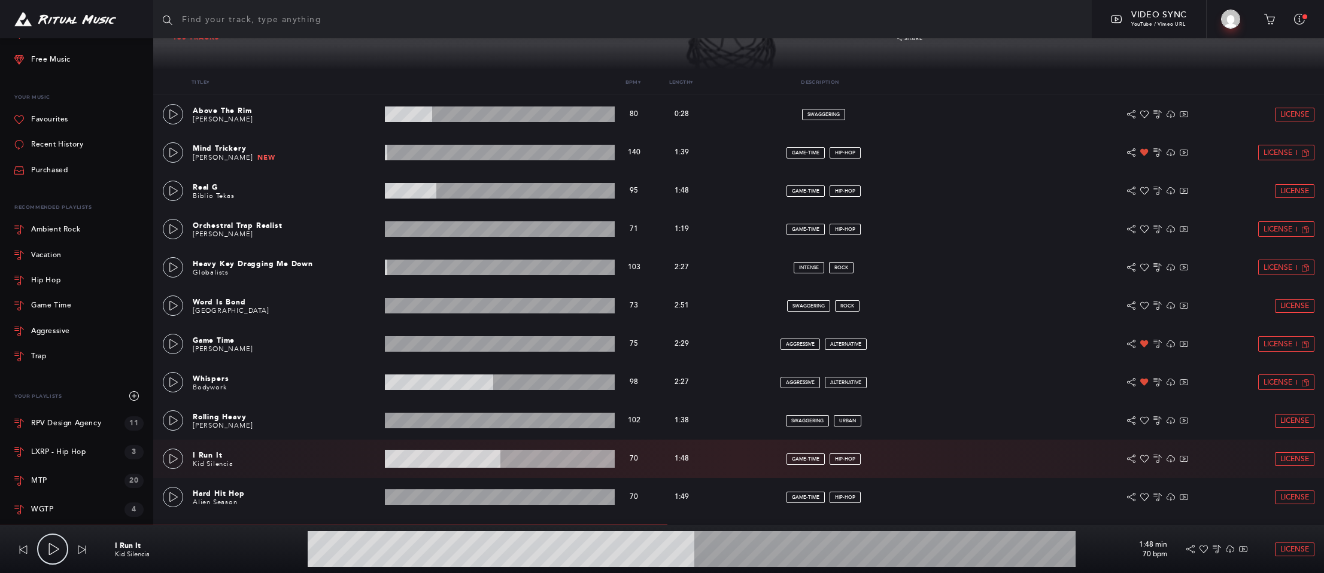
scroll to position [173, 0]
click at [35, 335] on div "Trap" at bounding box center [38, 335] width 15 height 7
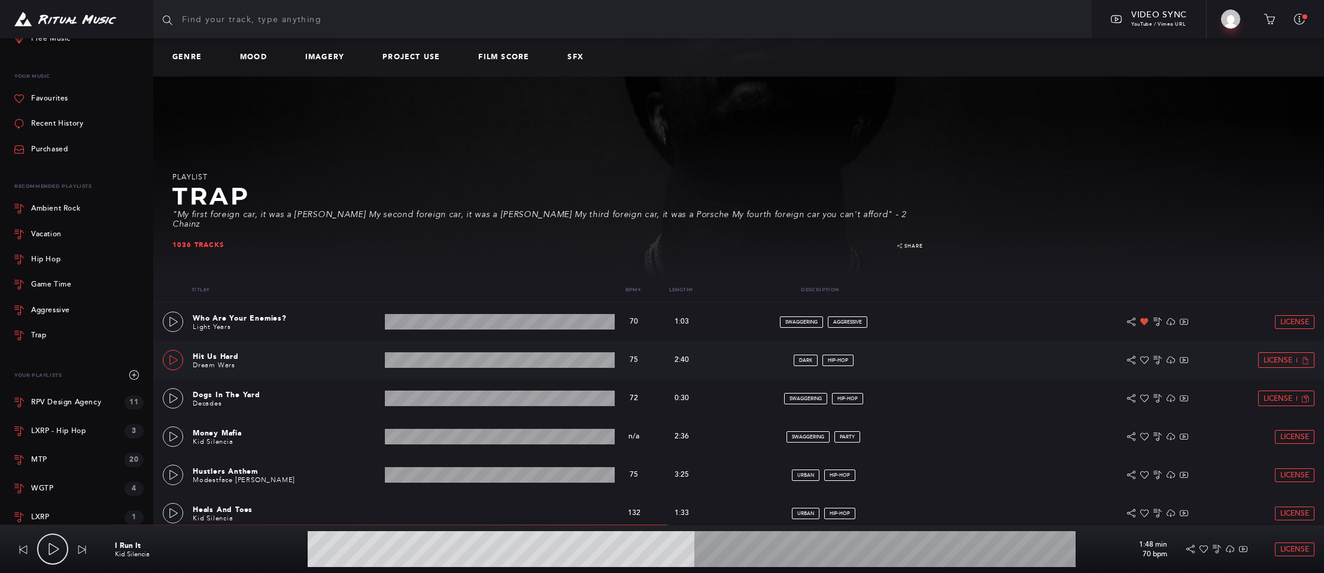
click at [171, 360] on icon at bounding box center [174, 361] width 10 height 10
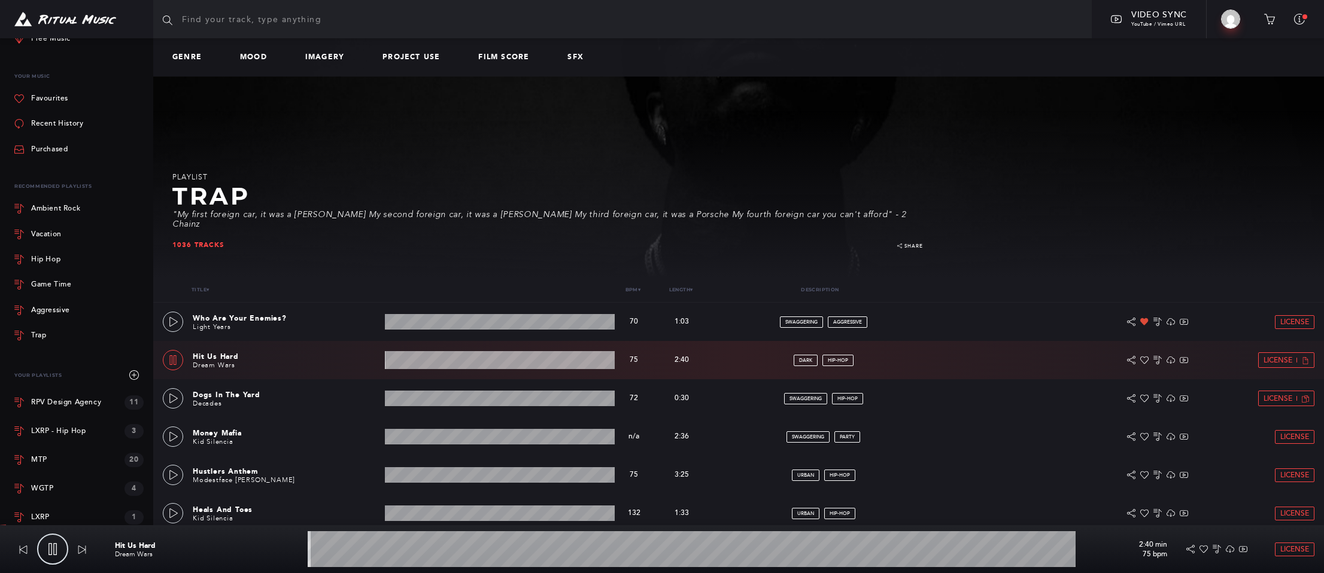
click at [452, 364] on wave at bounding box center [500, 360] width 230 height 18
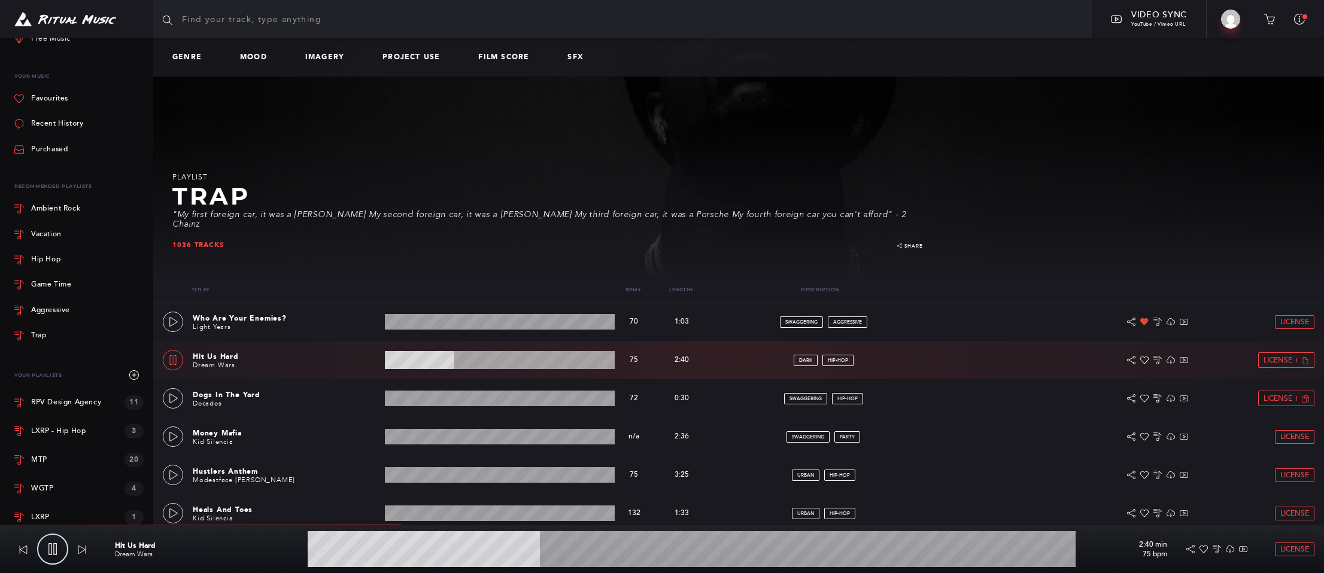
click at [479, 362] on wave at bounding box center [500, 360] width 230 height 18
click at [170, 435] on icon at bounding box center [173, 437] width 8 height 10
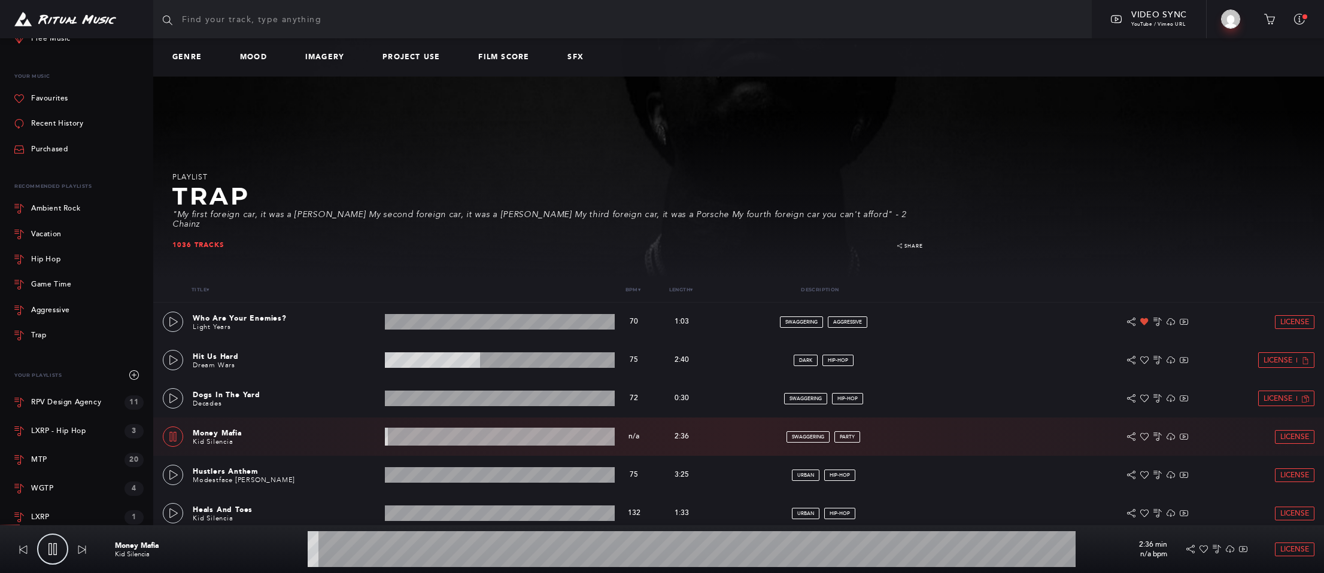
click at [420, 439] on wave at bounding box center [500, 437] width 230 height 18
click at [468, 439] on wave at bounding box center [500, 437] width 230 height 18
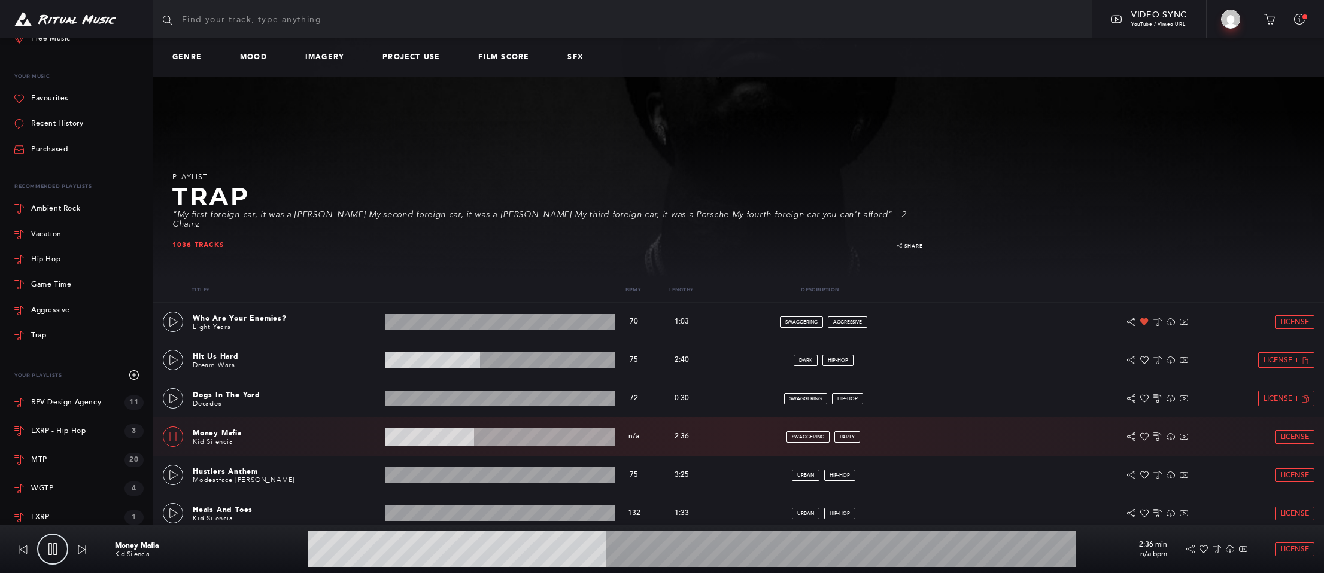
click at [488, 439] on wave at bounding box center [500, 437] width 230 height 18
click at [1296, 435] on span "License" at bounding box center [1294, 437] width 29 height 8
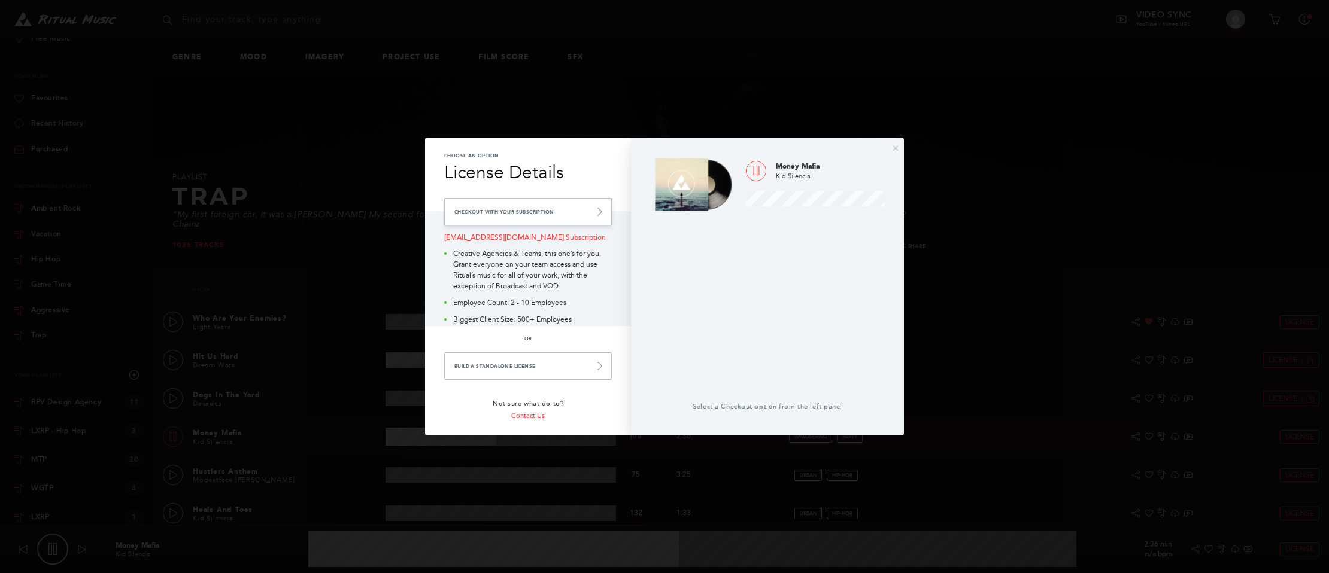
click at [543, 211] on link "Checkout with your Subscription" at bounding box center [528, 212] width 168 height 28
click at [514, 211] on link "Checkout with your Subscription" at bounding box center [528, 212] width 168 height 28
click at [521, 214] on link "Checkout with your Subscription" at bounding box center [528, 212] width 168 height 28
click at [516, 212] on link "Checkout with your Subscription" at bounding box center [528, 212] width 168 height 28
click at [537, 204] on link "Checkout with your Subscription" at bounding box center [528, 212] width 168 height 28
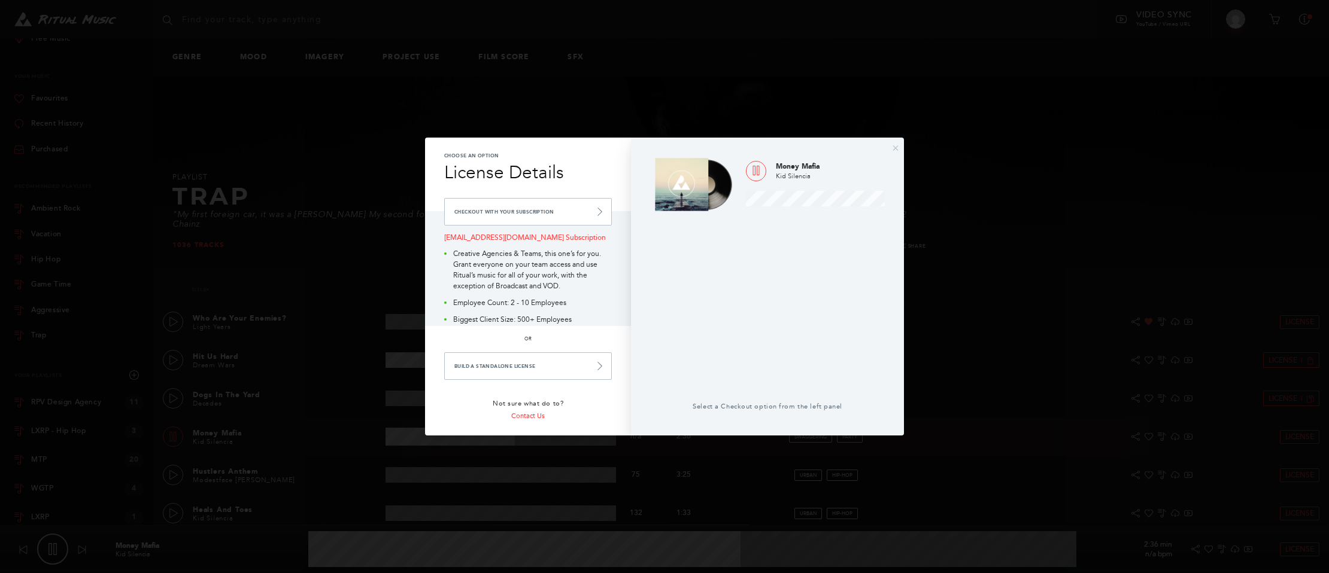
type input "56.49"
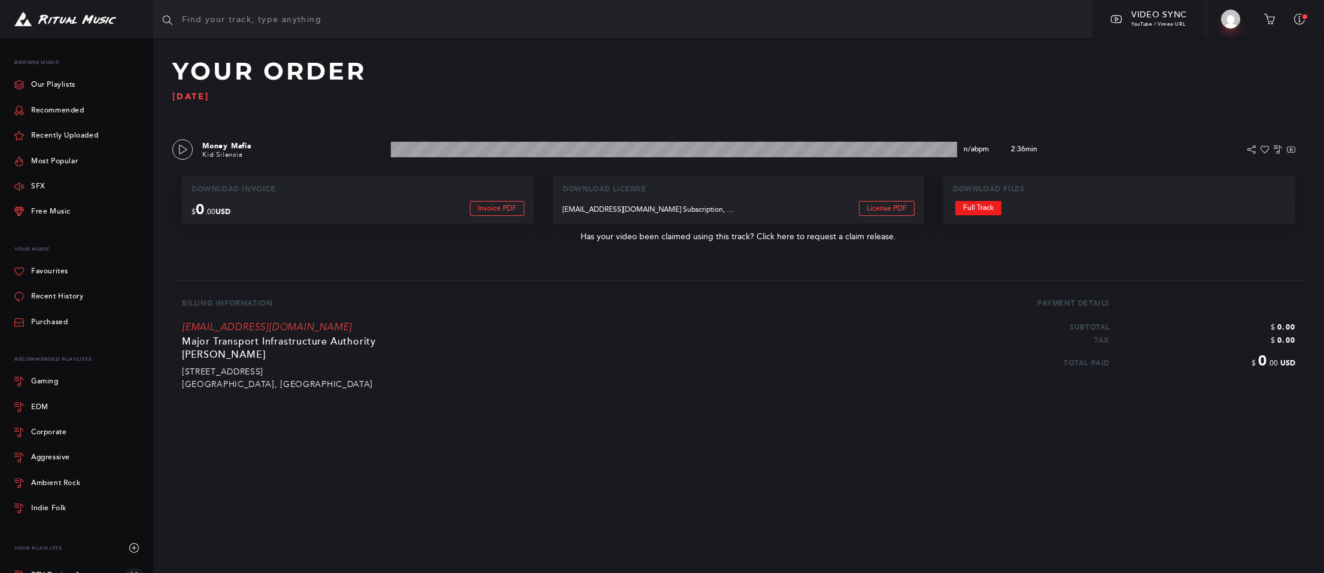
click at [980, 209] on link "Full Track" at bounding box center [978, 208] width 46 height 14
click at [217, 18] on input "text" at bounding box center [622, 19] width 938 height 38
type input "piano"
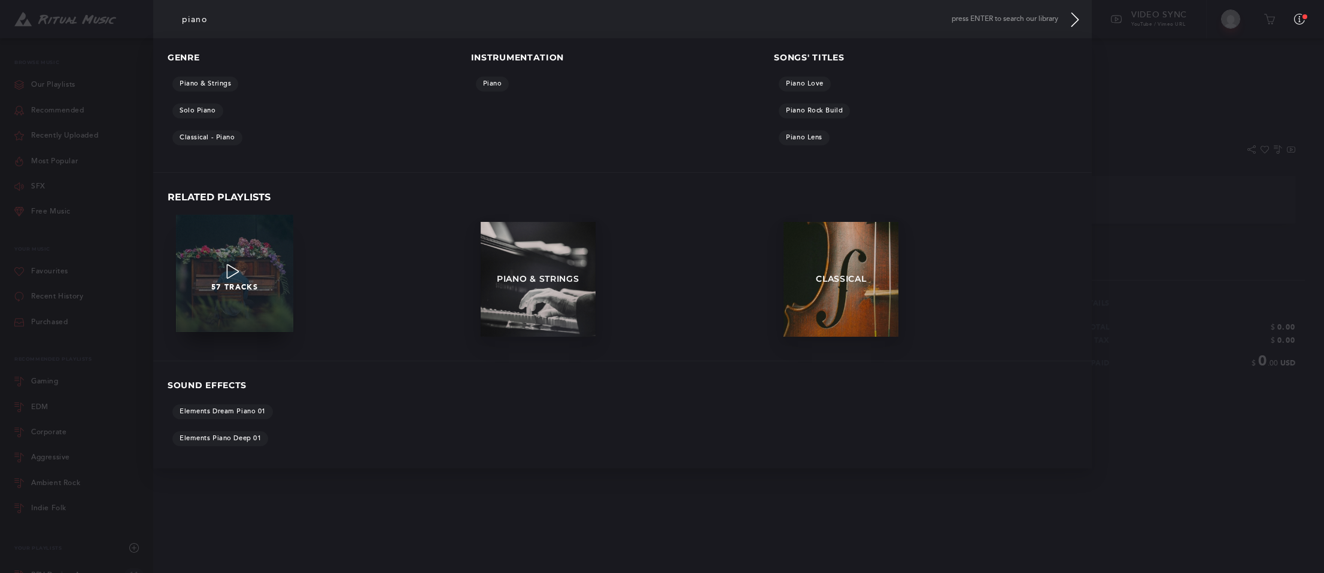
click at [239, 256] on div "57 TRACKS" at bounding box center [234, 273] width 117 height 37
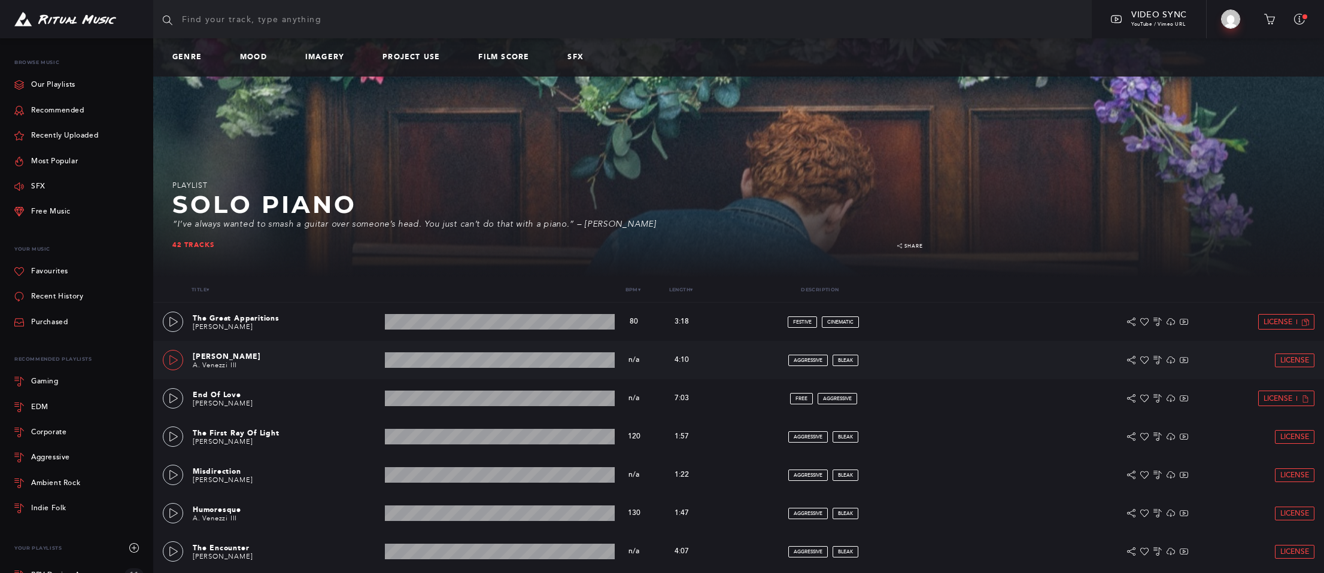
click at [174, 362] on icon at bounding box center [174, 361] width 10 height 10
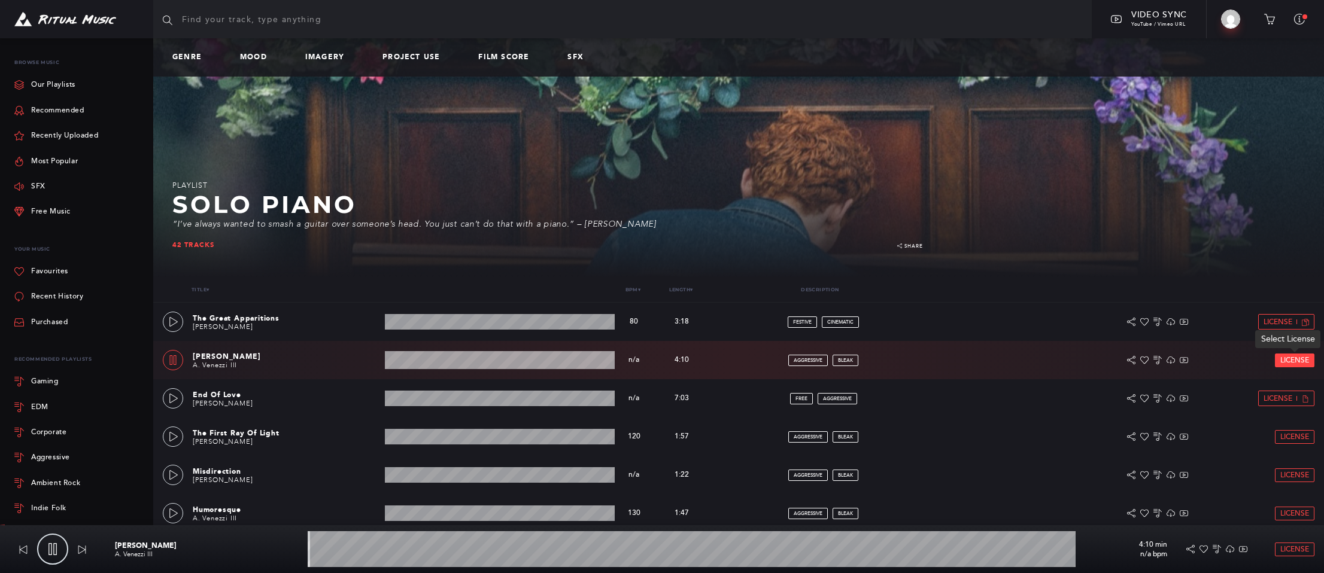
click at [1292, 359] on span "License" at bounding box center [1294, 361] width 29 height 8
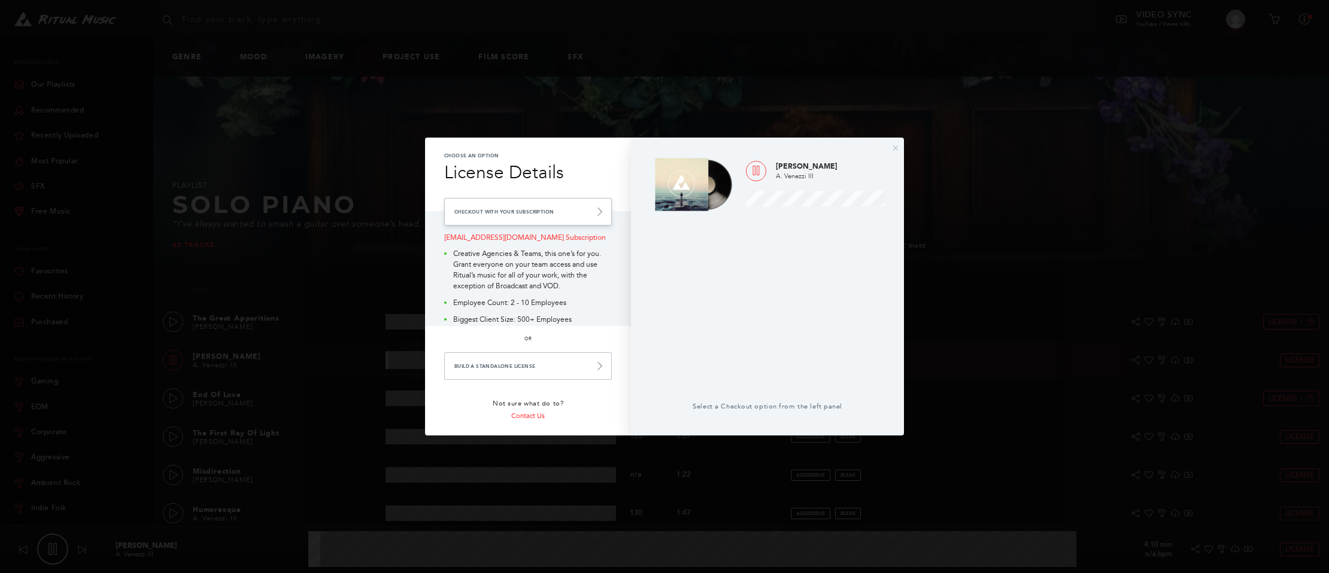
click at [537, 217] on link "Checkout with your Subscription" at bounding box center [528, 212] width 168 height 28
click at [545, 208] on link "Checkout with your Subscription" at bounding box center [528, 212] width 168 height 28
click at [518, 212] on link "Checkout with your Subscription" at bounding box center [528, 212] width 168 height 28
type input "4.16"
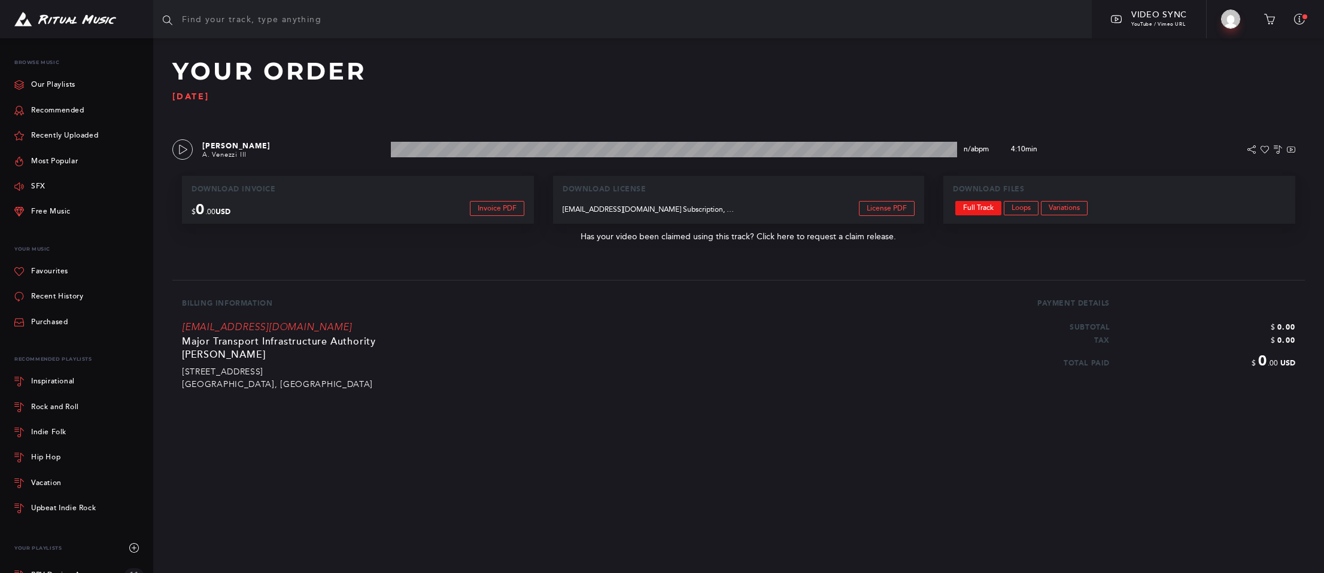
click at [977, 208] on link "Full Track" at bounding box center [978, 208] width 46 height 14
